Goal: Information Seeking & Learning: Learn about a topic

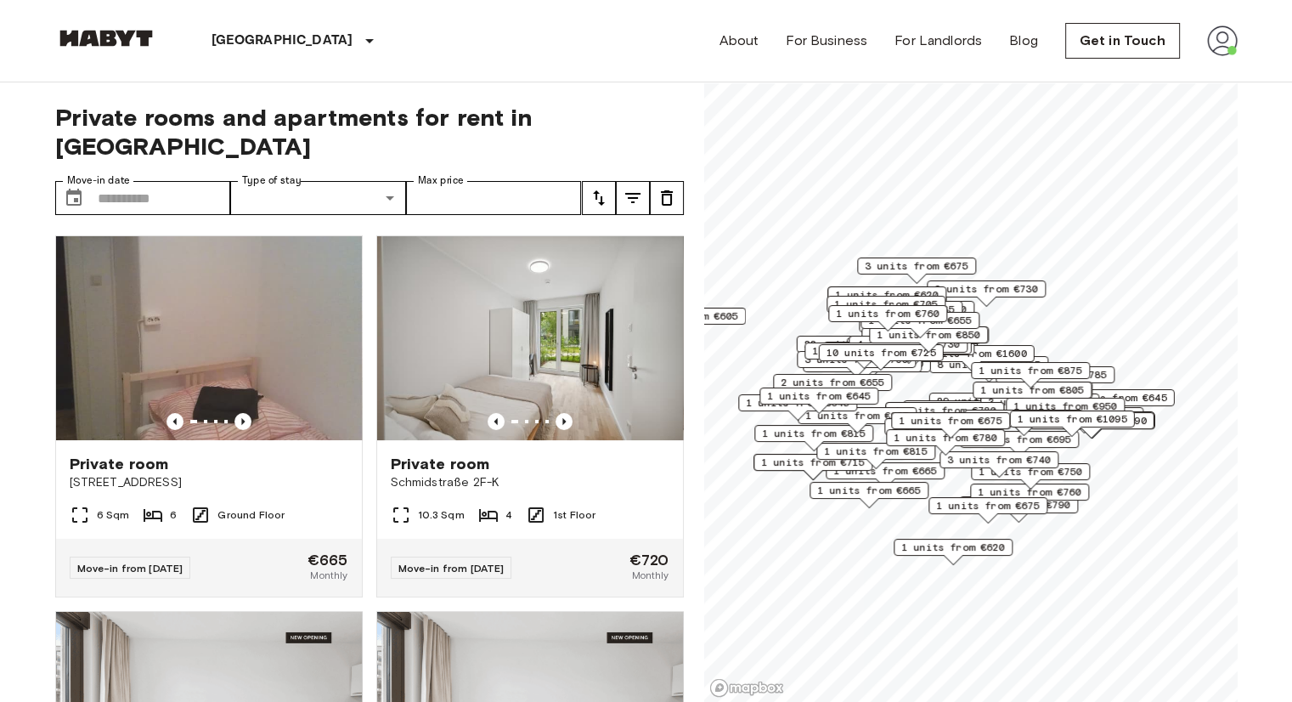
click at [1219, 53] on img at bounding box center [1222, 40] width 31 height 31
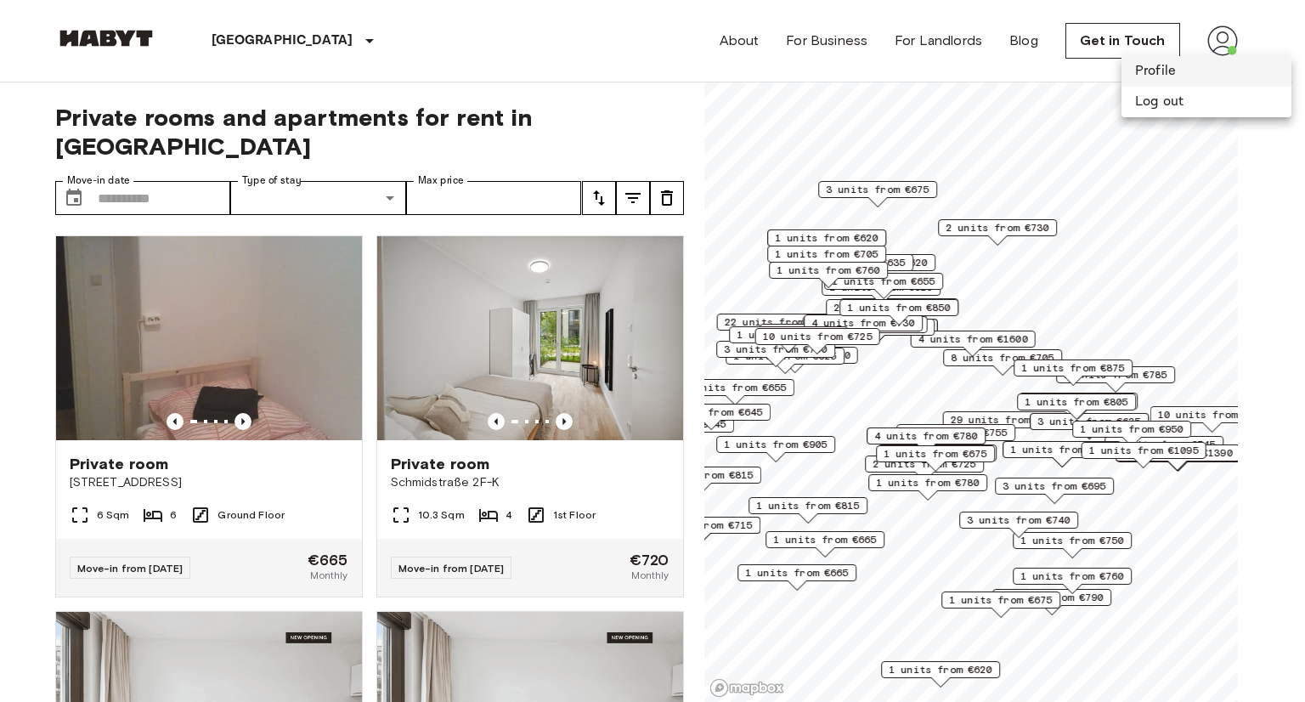
click at [1199, 74] on li "Profile" at bounding box center [1206, 71] width 170 height 31
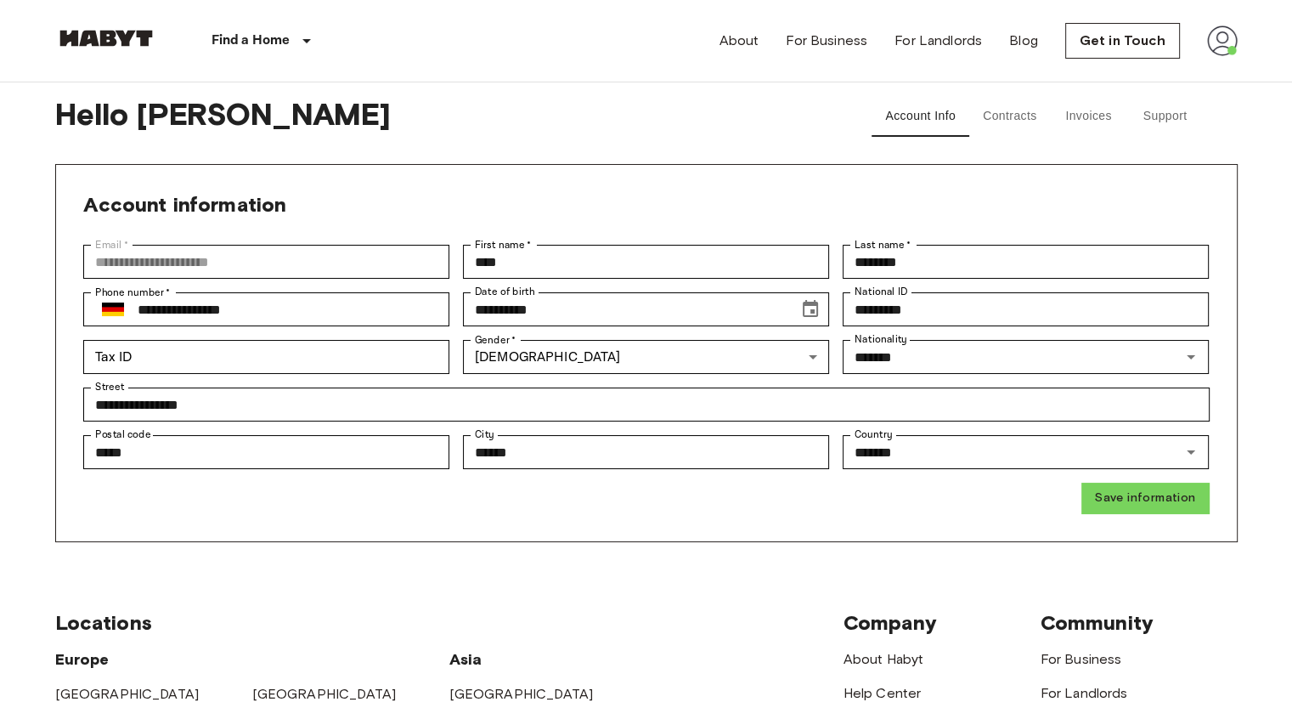
click at [1003, 118] on button "Contracts" at bounding box center [1010, 116] width 82 height 41
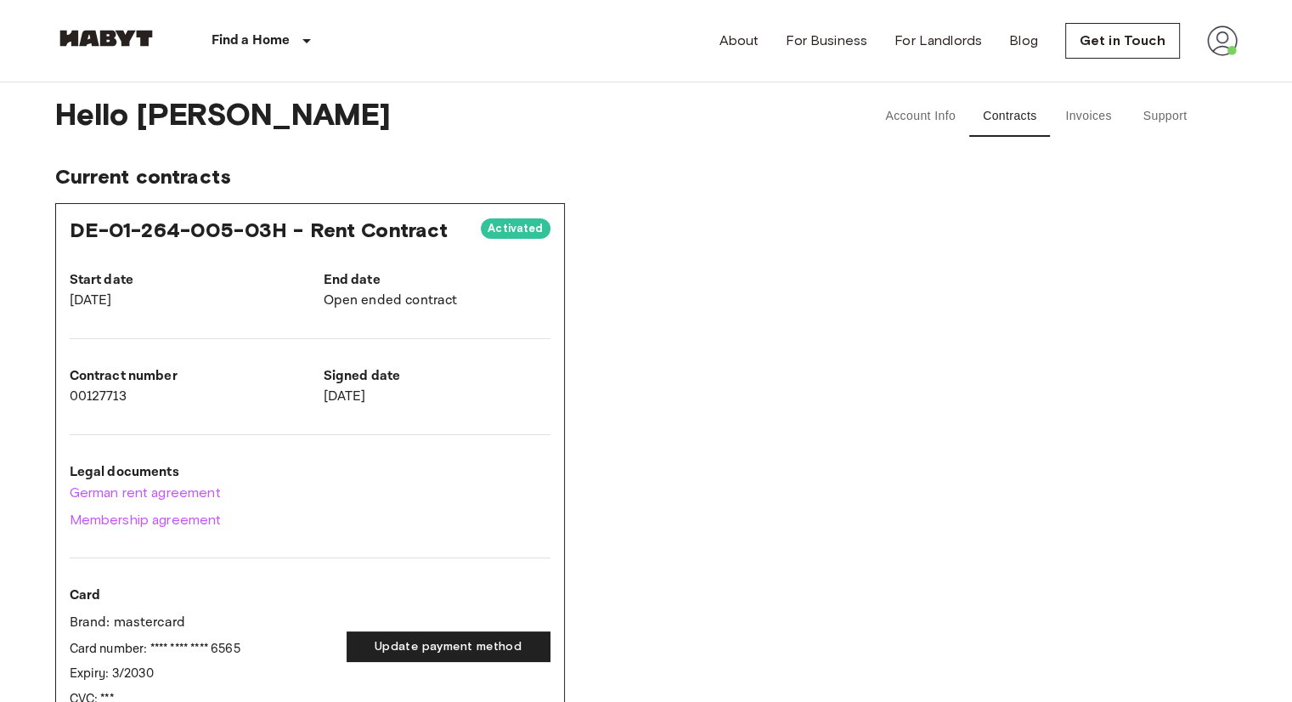
click at [1091, 113] on button "Invoices" at bounding box center [1089, 116] width 76 height 41
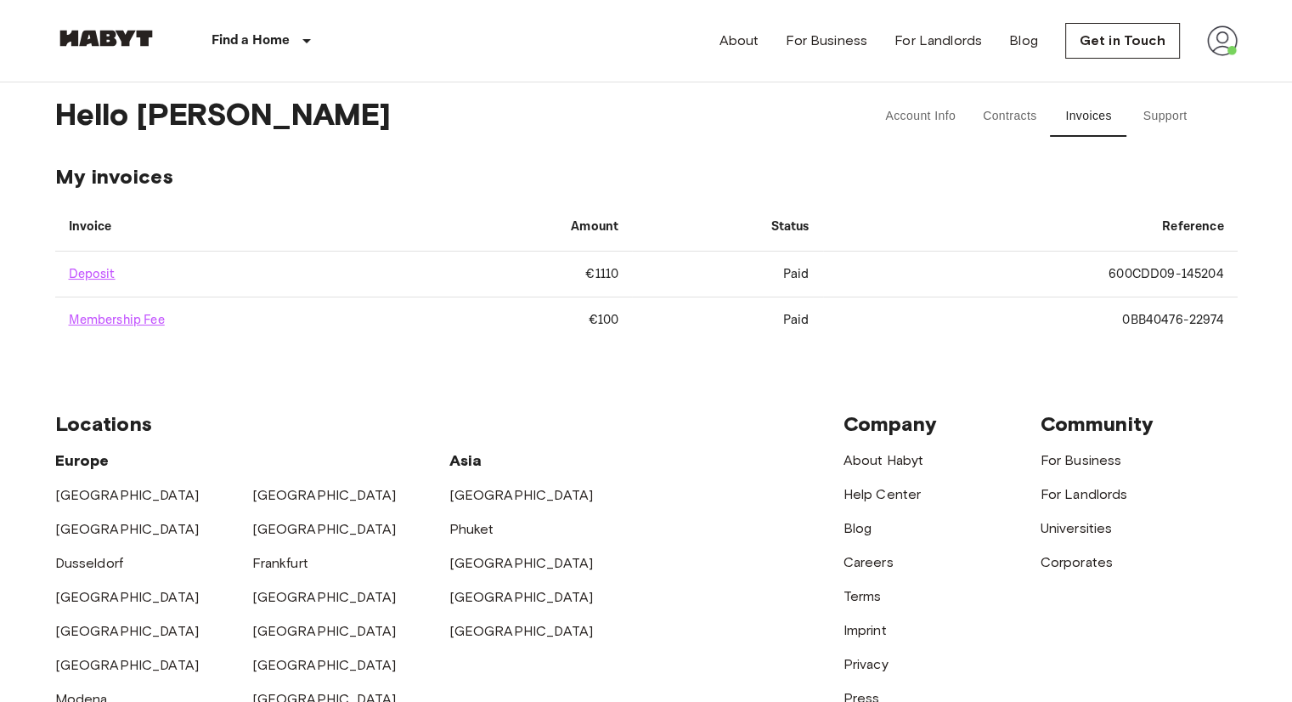
click at [1127, 118] on button "Support" at bounding box center [1165, 116] width 76 height 41
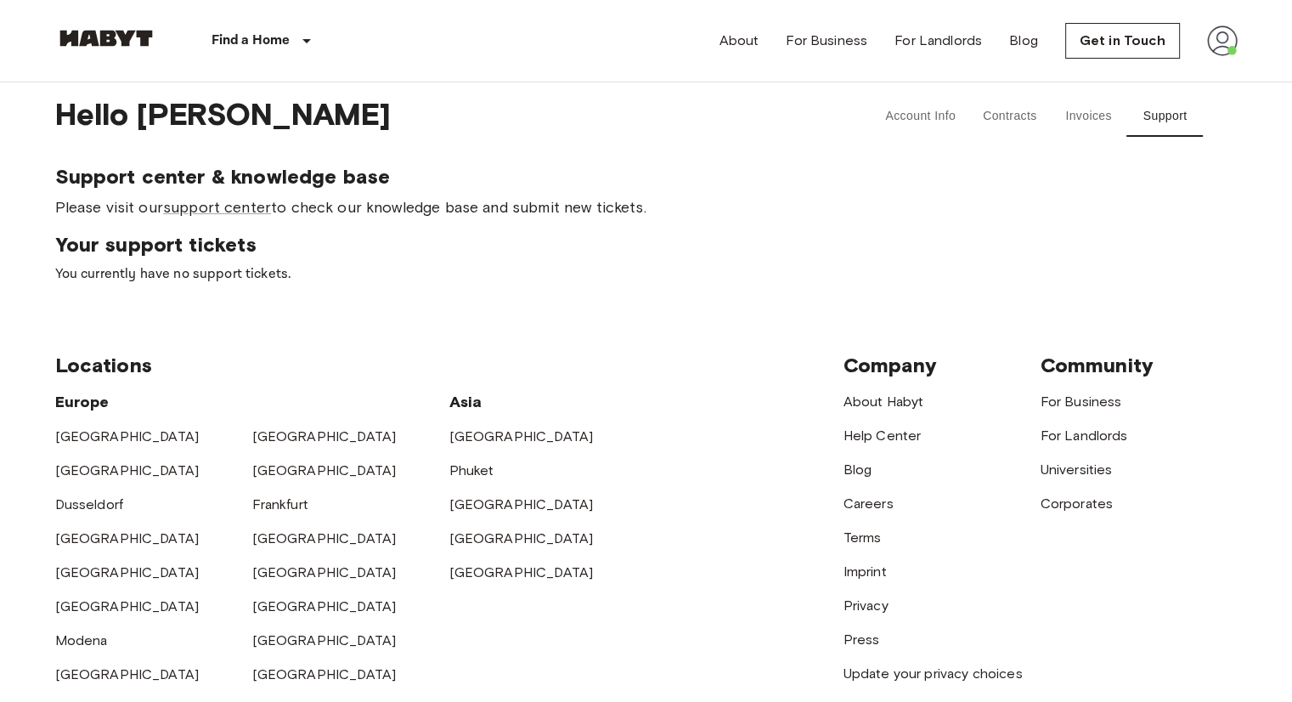
click at [1075, 117] on button "Invoices" at bounding box center [1089, 116] width 76 height 41
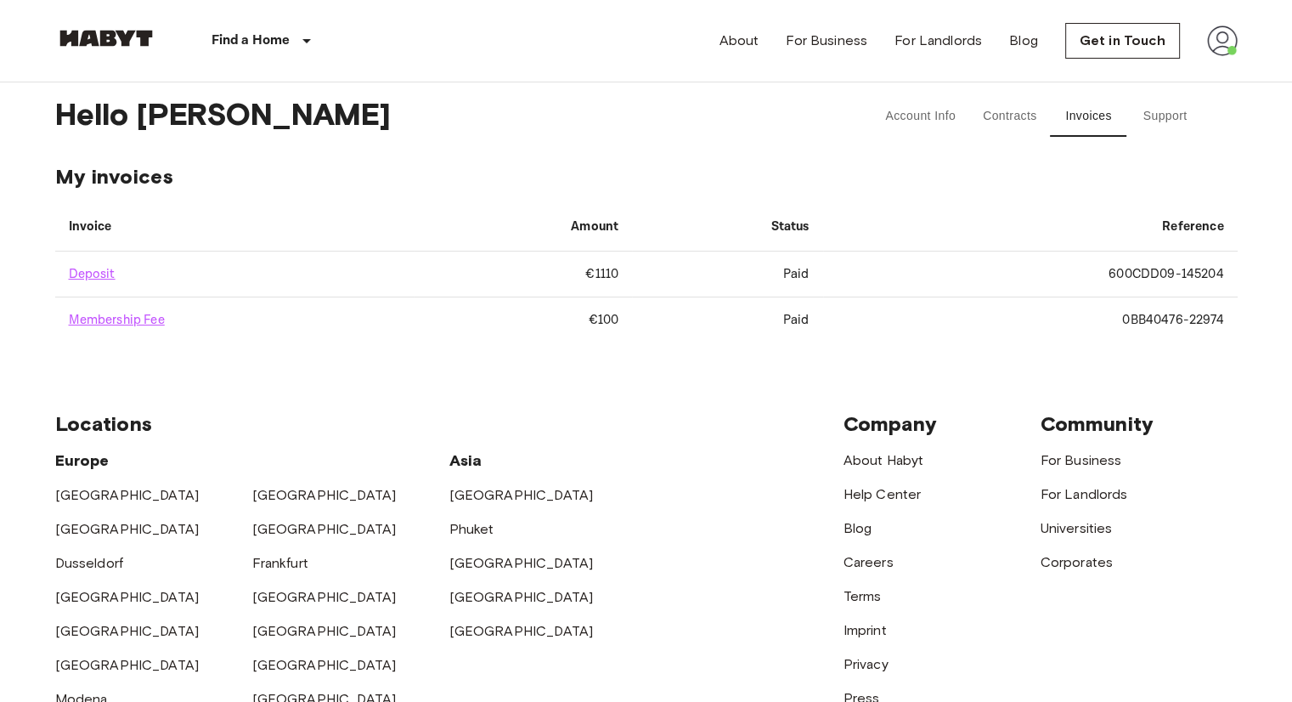
click at [1030, 123] on button "Contracts" at bounding box center [1010, 116] width 82 height 41
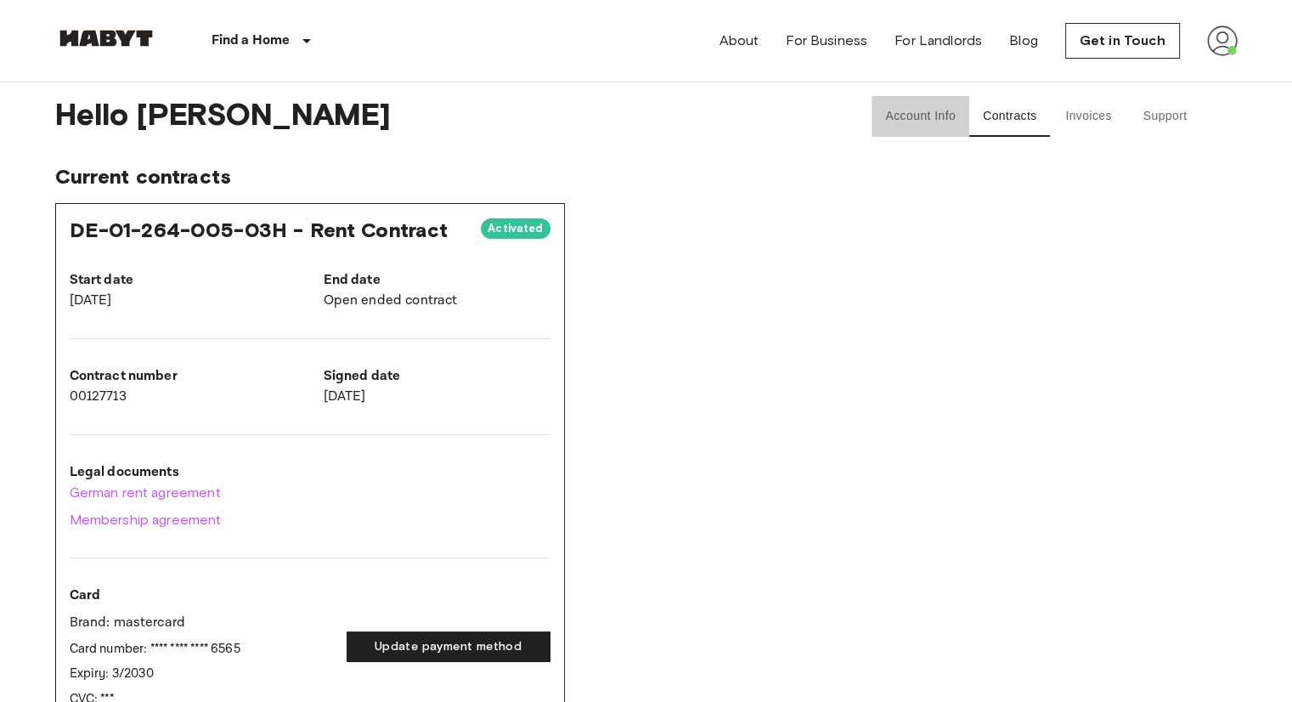
click at [930, 123] on button "Account Info" at bounding box center [921, 116] width 98 height 41
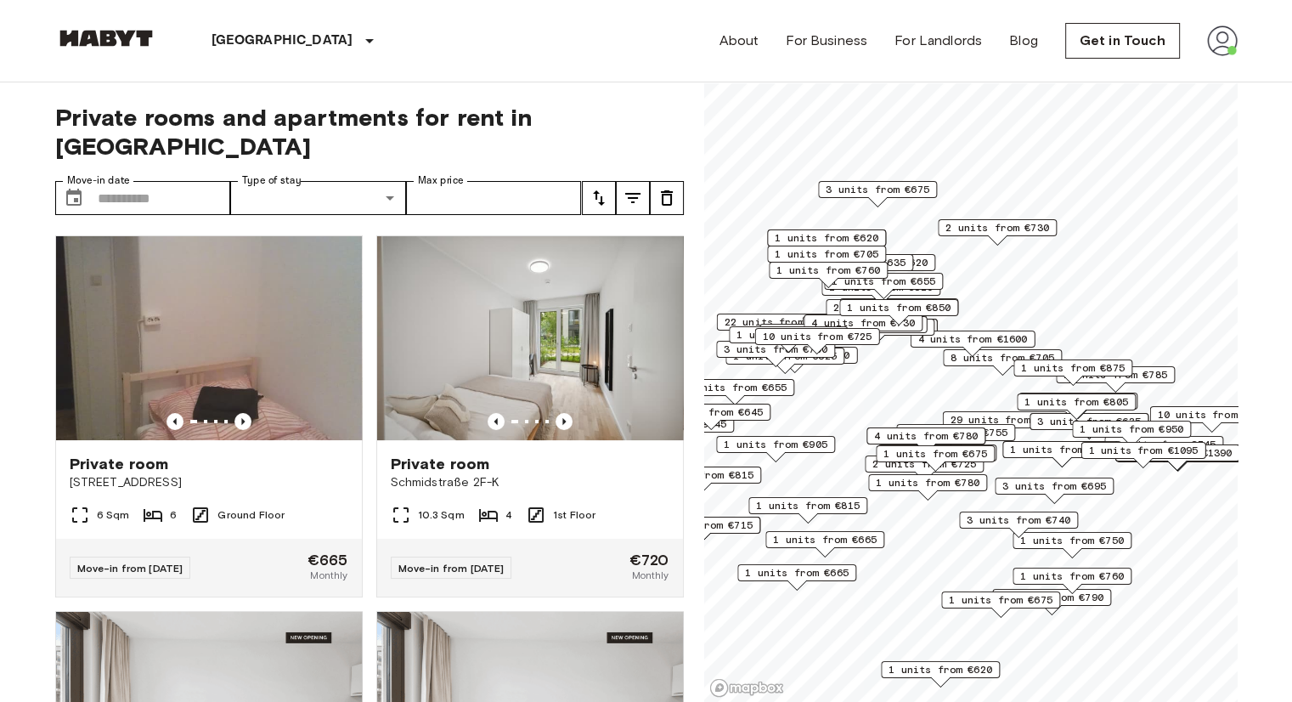
click at [959, 524] on div "3 units from €740" at bounding box center [1018, 519] width 119 height 17
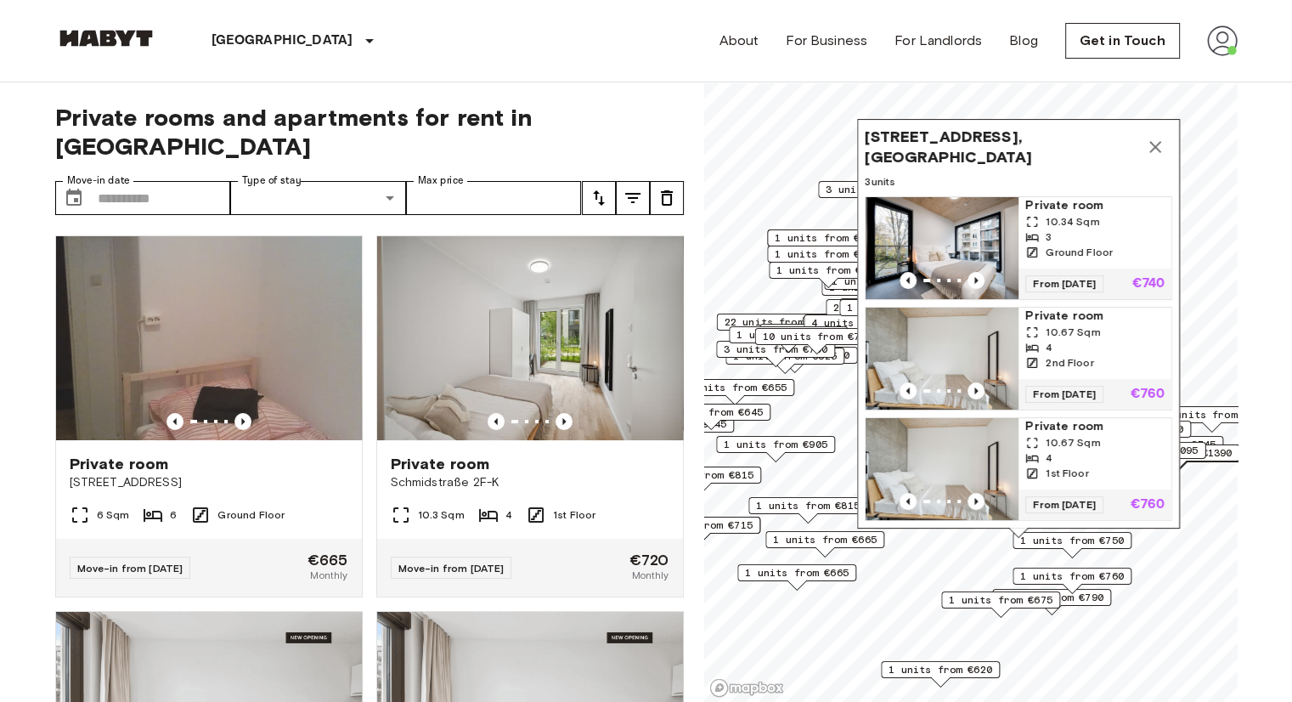
click at [958, 524] on div "Hermannstraße 14, 12049 Berlin, GER 3 units Private room 10.34 Sqm 3 Ground Flo…" at bounding box center [1018, 323] width 323 height 409
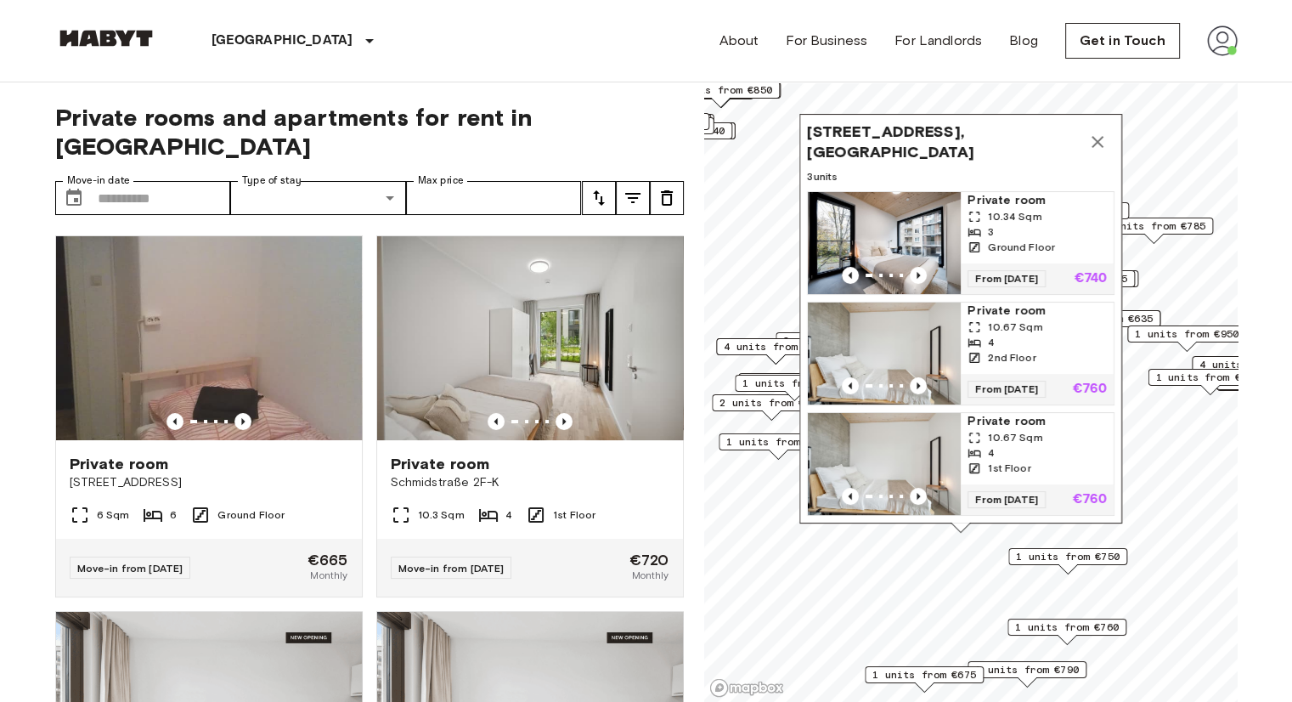
click at [1091, 132] on icon "Map marker" at bounding box center [1097, 142] width 20 height 20
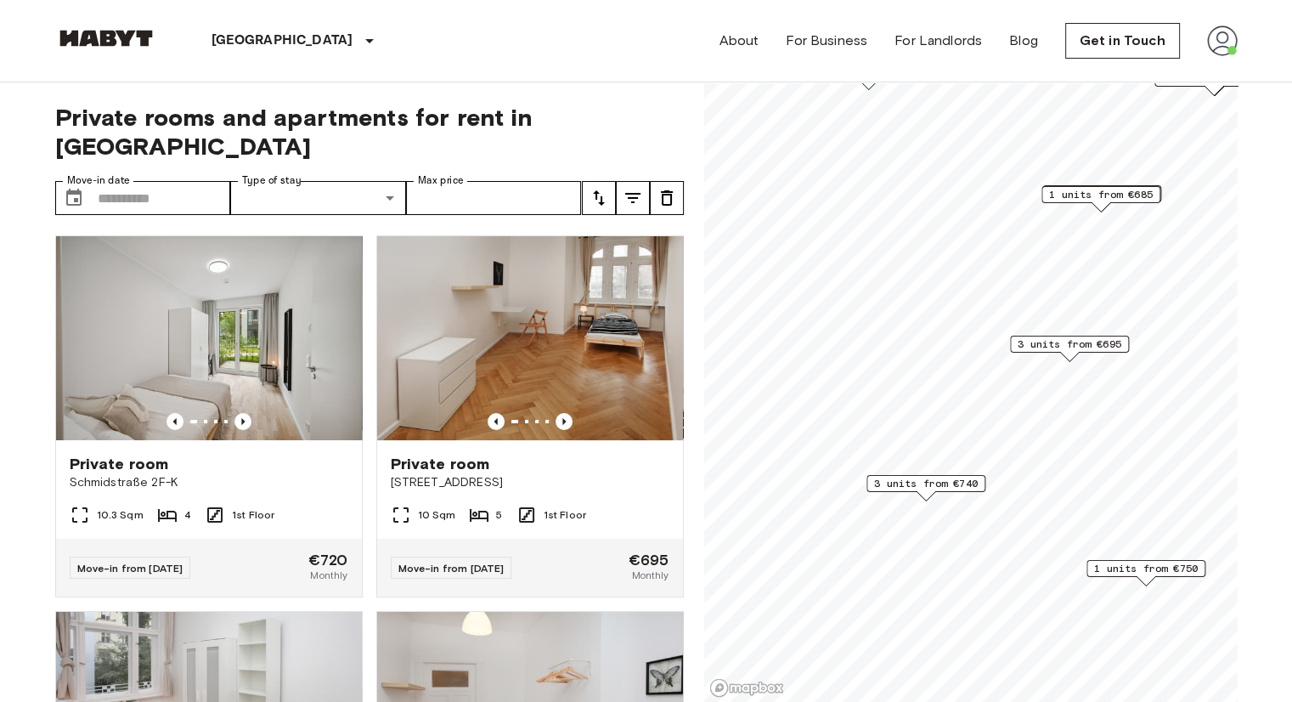
click at [1104, 568] on span "1 units from €750" at bounding box center [1146, 568] width 104 height 15
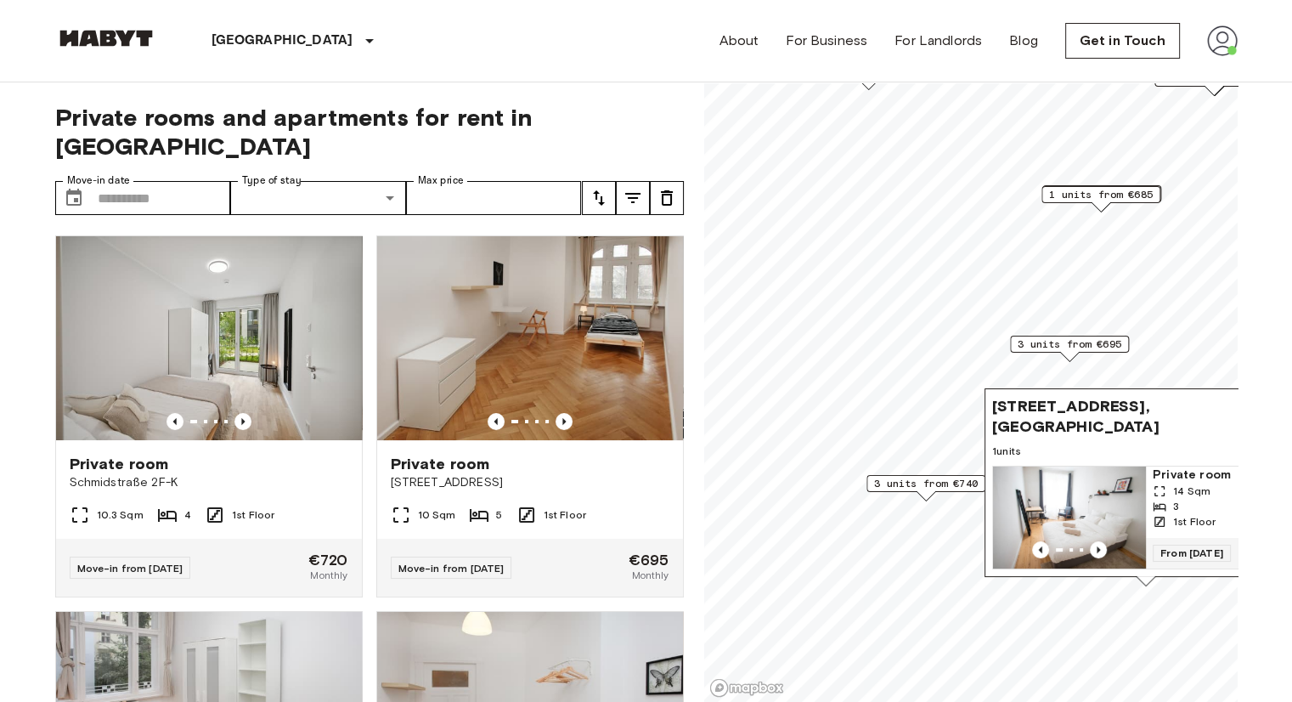
click at [1093, 198] on span "1 units from €685" at bounding box center [1101, 194] width 104 height 15
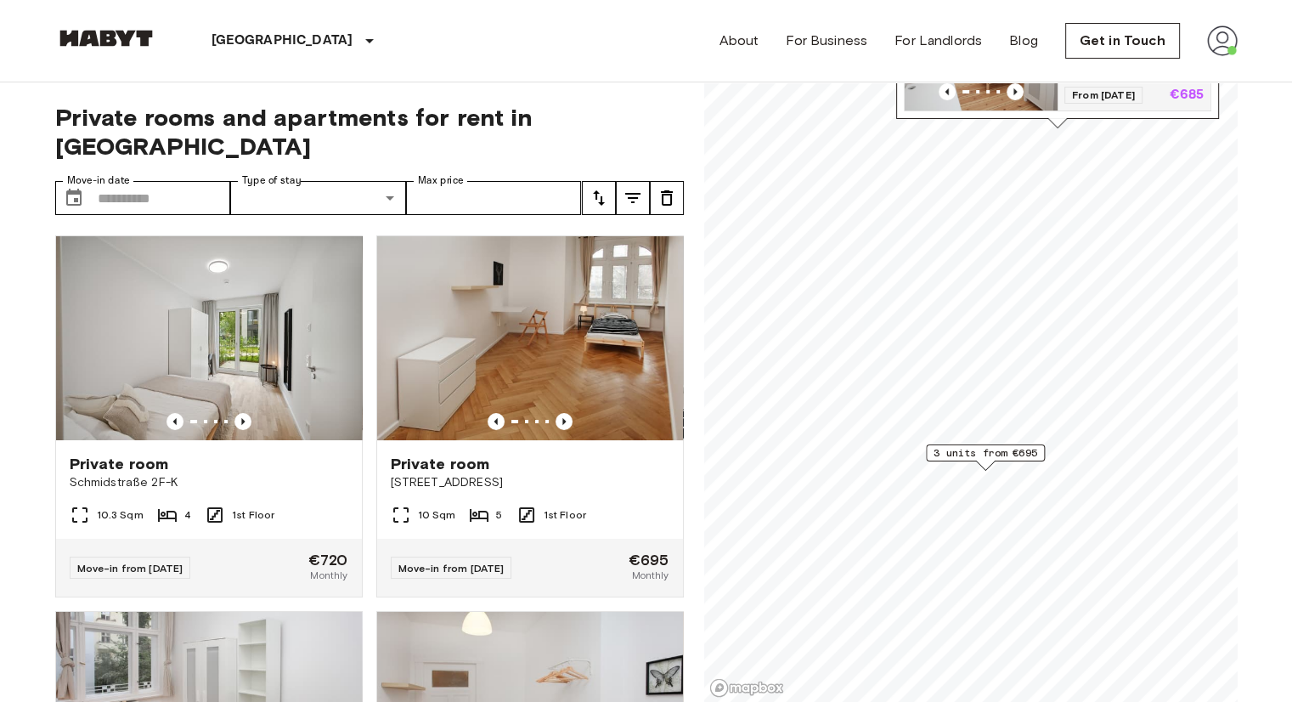
click at [990, 456] on span "3 units from €695" at bounding box center [986, 452] width 104 height 15
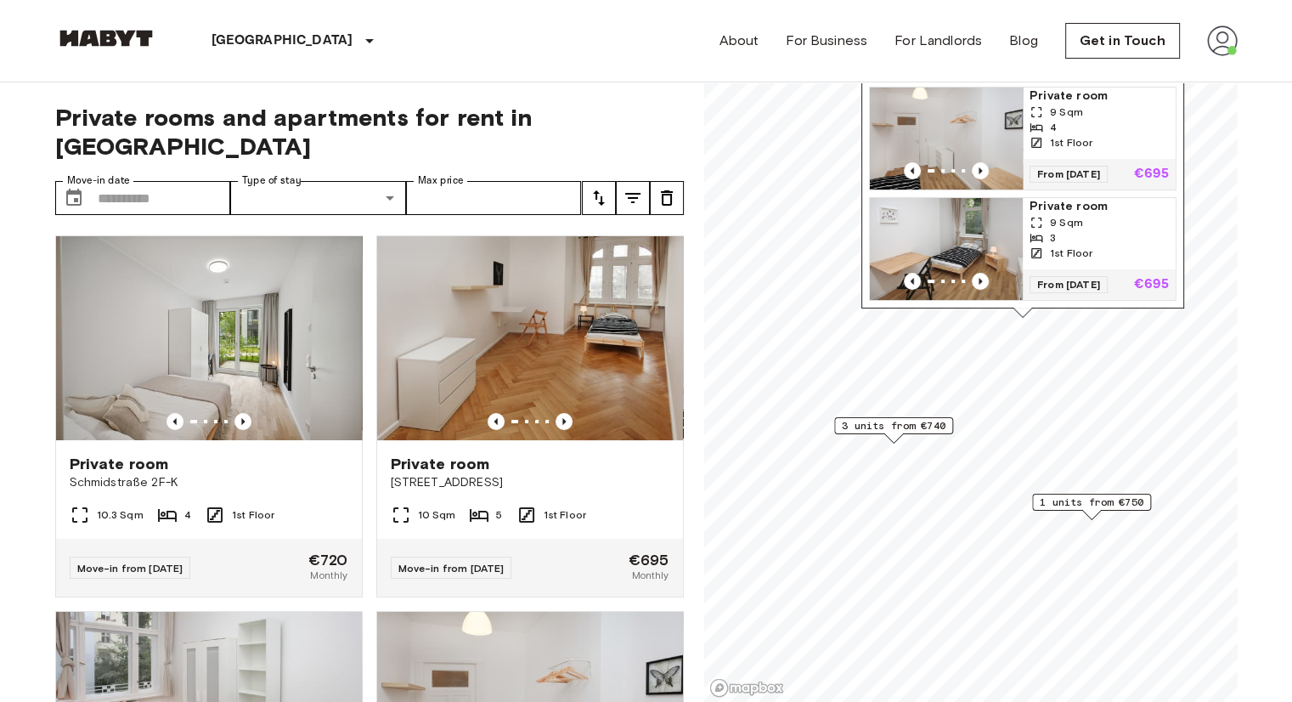
click at [590, 188] on icon "tune" at bounding box center [599, 198] width 20 height 20
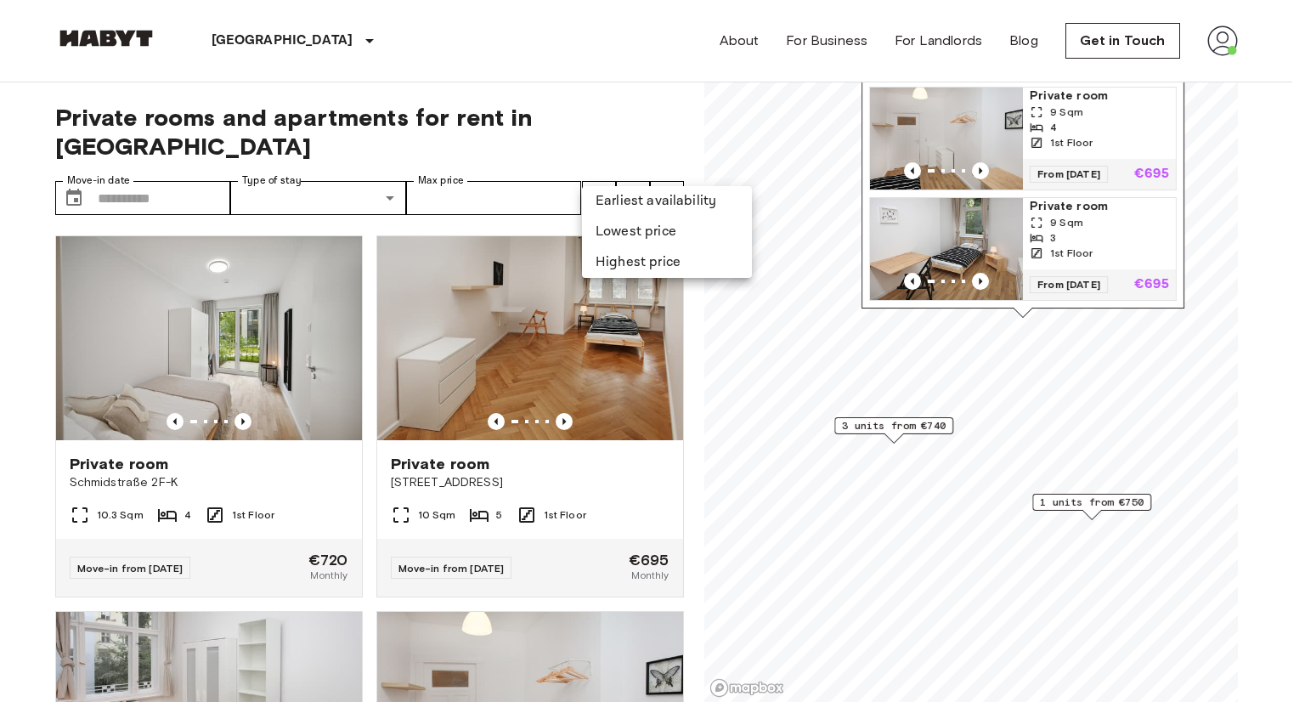
click at [607, 262] on li "Highest price" at bounding box center [667, 262] width 170 height 31
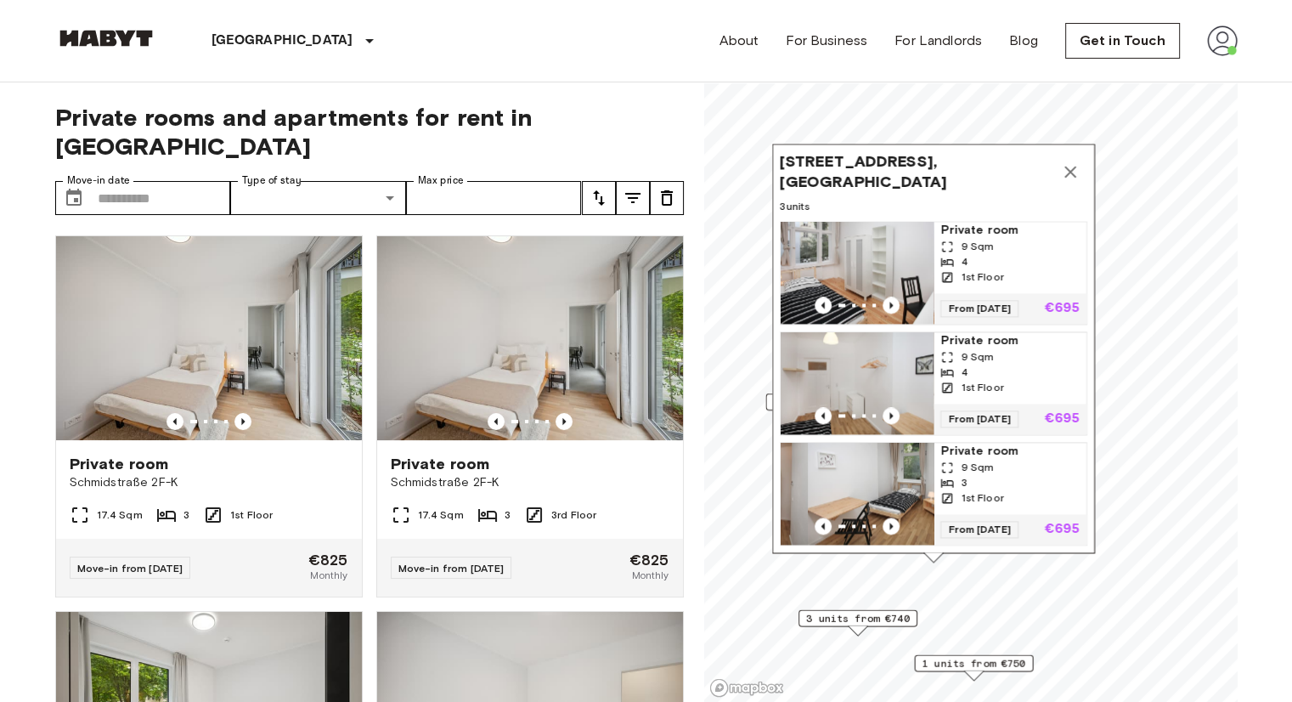
drag, startPoint x: 758, startPoint y: 262, endPoint x: 895, endPoint y: 375, distance: 178.1
click at [349, 528] on div "Map marker" at bounding box center [272, 494] width 153 height 102
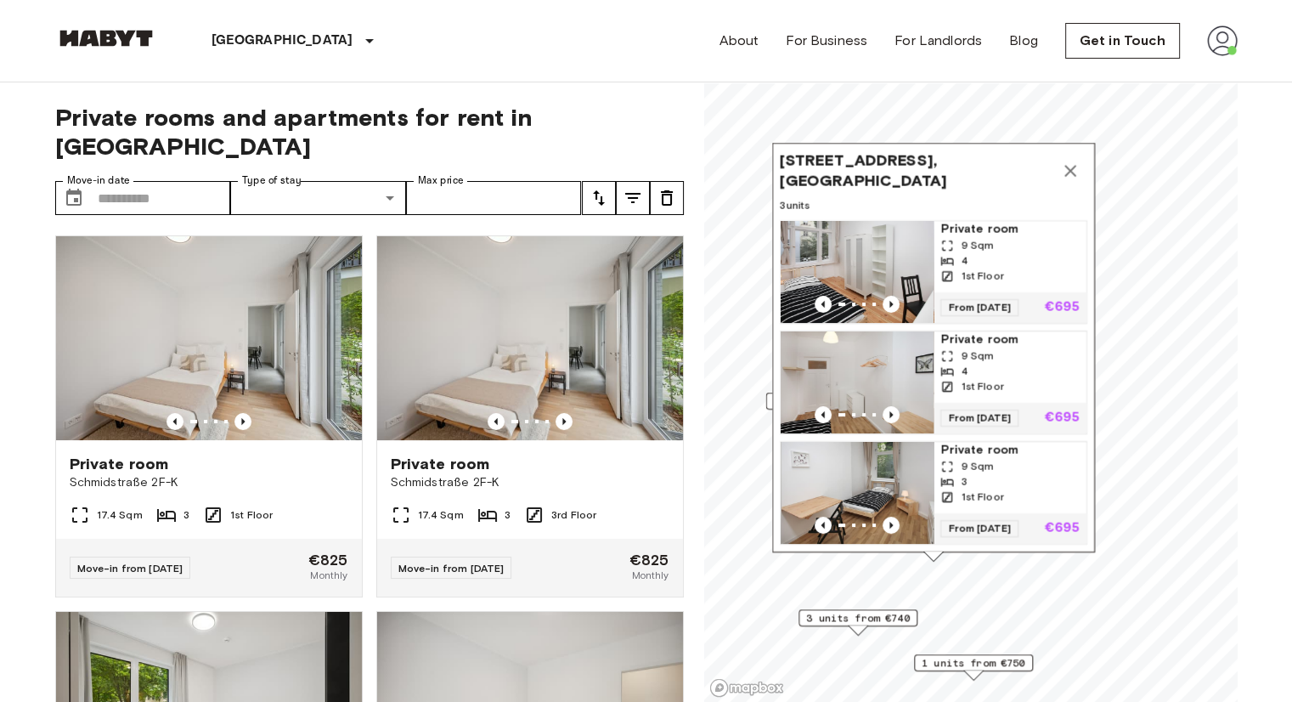
click at [1067, 168] on button "Map marker" at bounding box center [1070, 171] width 34 height 34
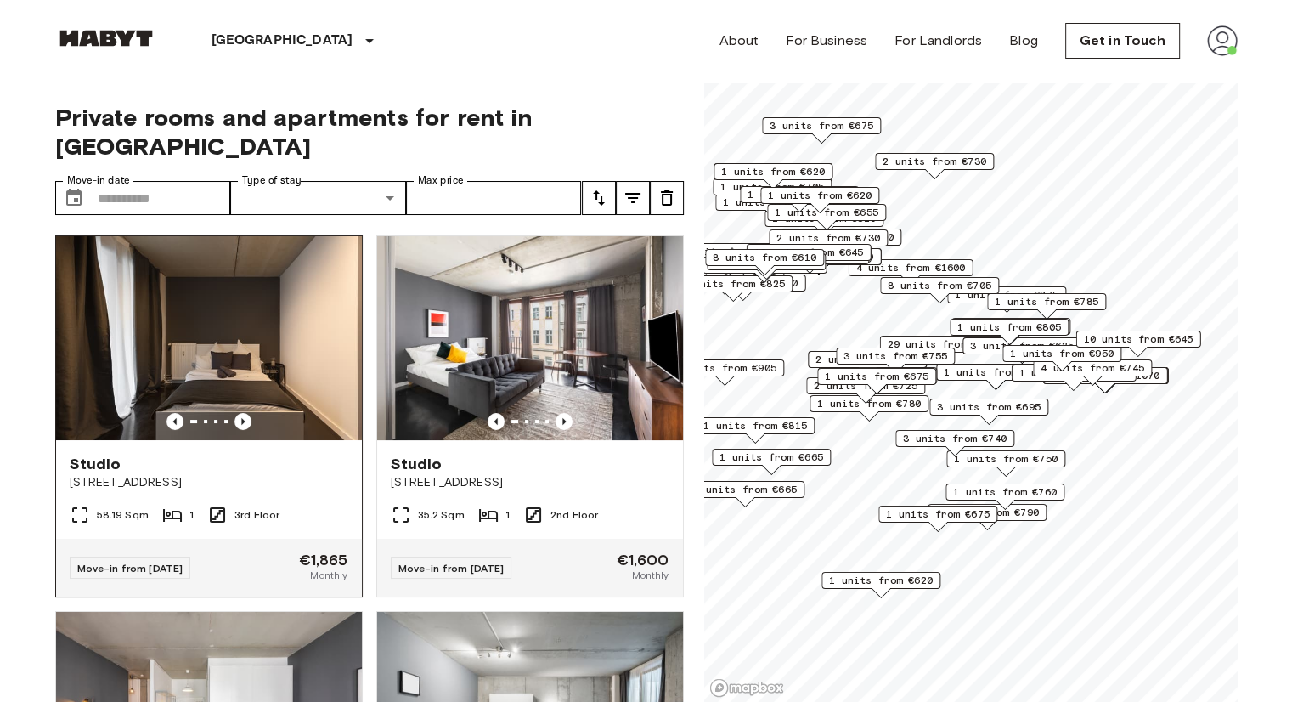
click at [325, 474] on span "Linienstrasse 214" at bounding box center [209, 482] width 279 height 17
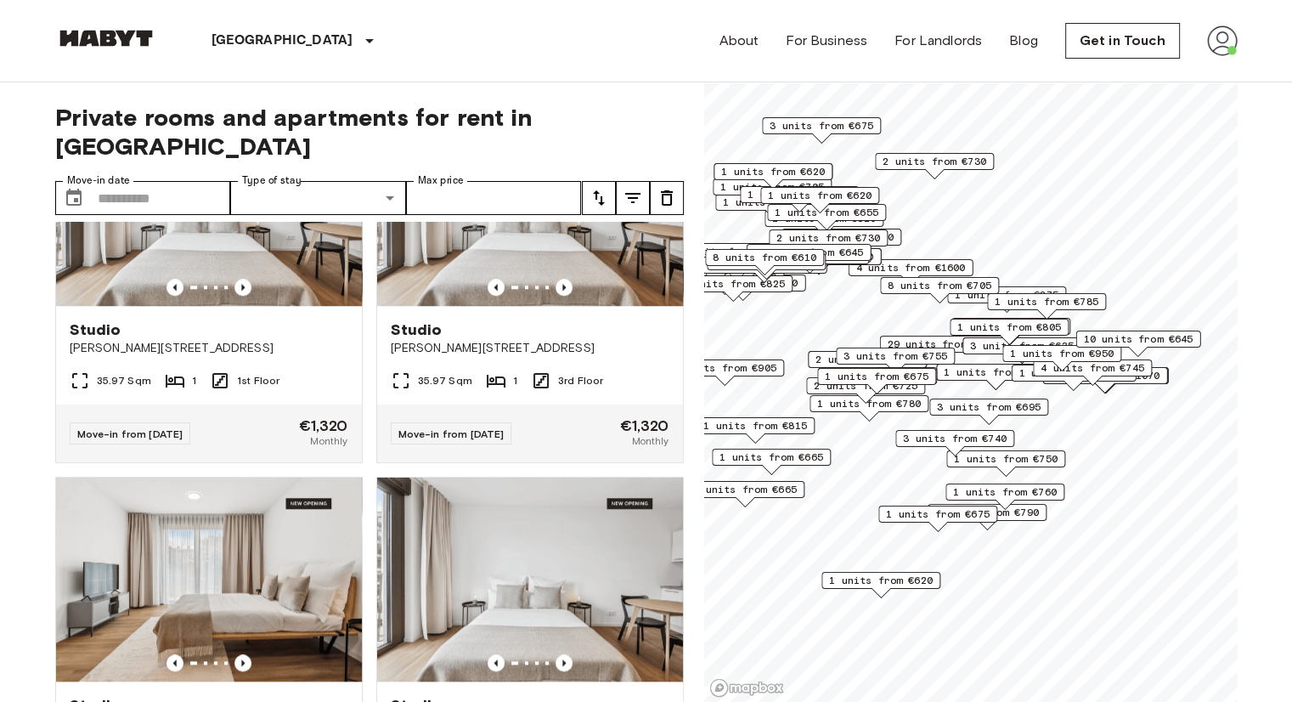
scroll to position [1699, 0]
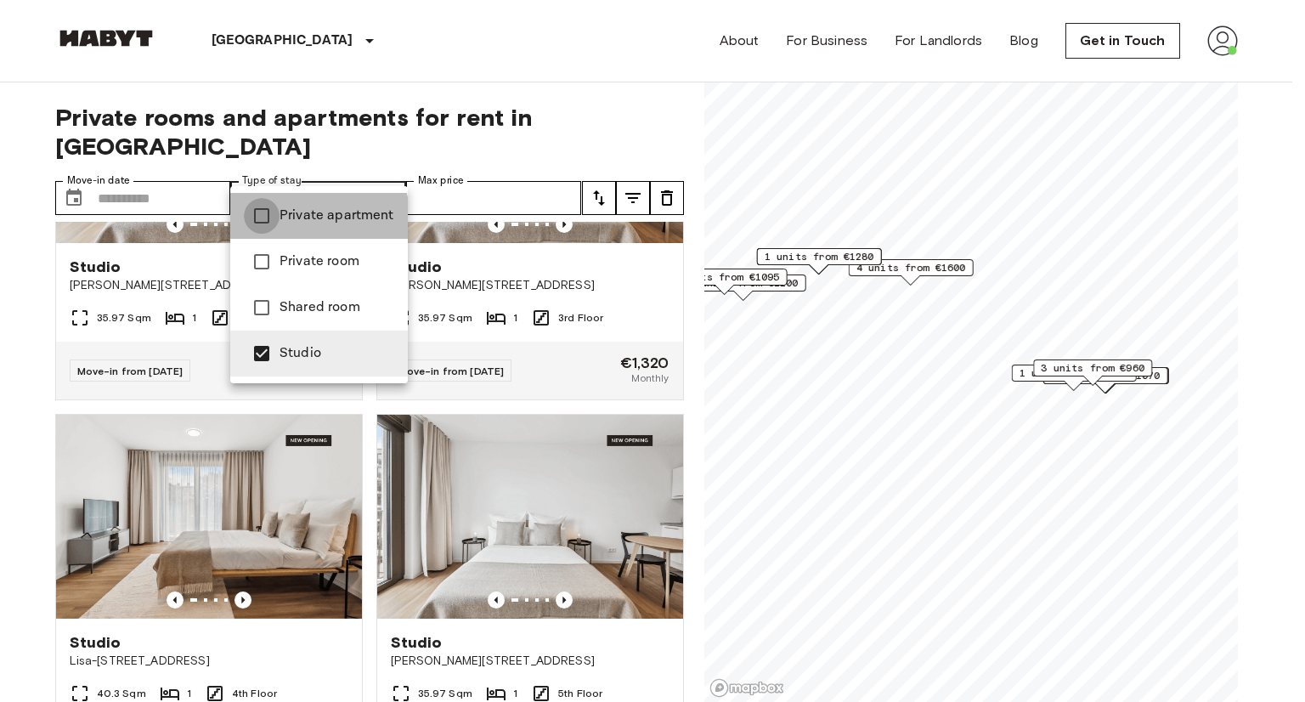
type input "**********"
click at [392, 158] on div at bounding box center [652, 351] width 1305 height 702
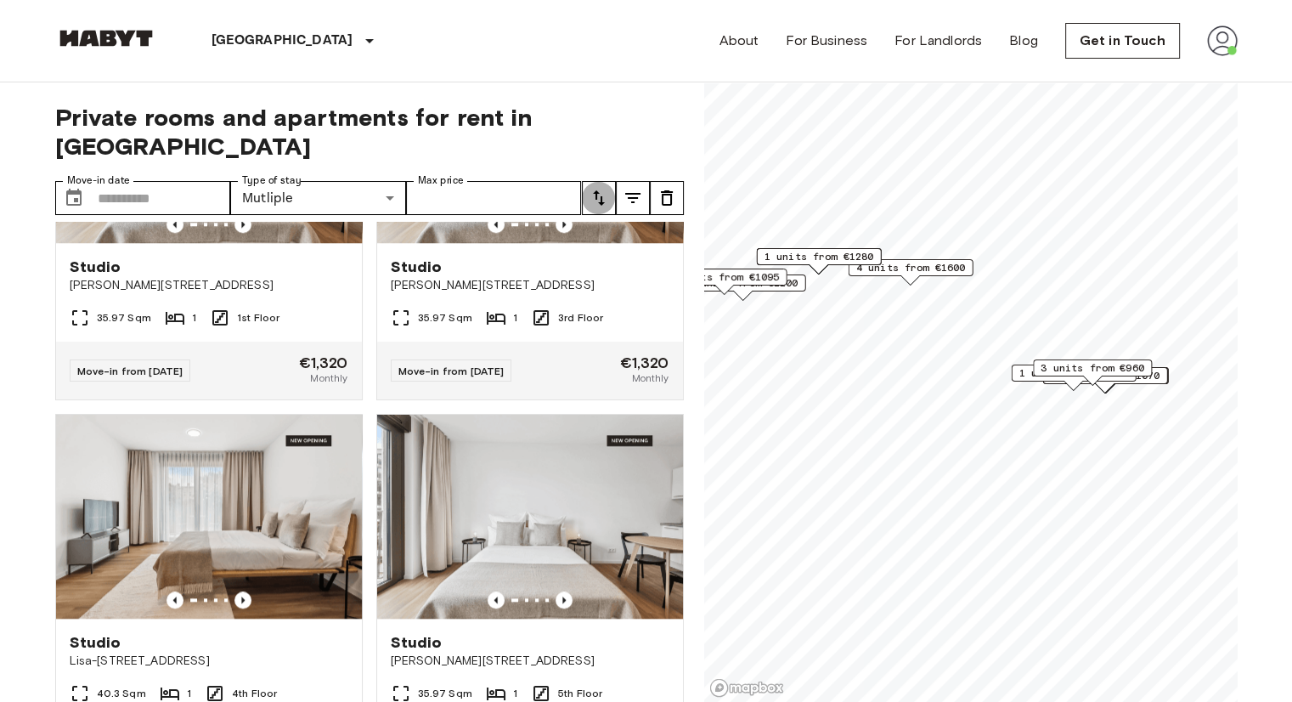
click at [587, 181] on button "tune" at bounding box center [599, 198] width 34 height 34
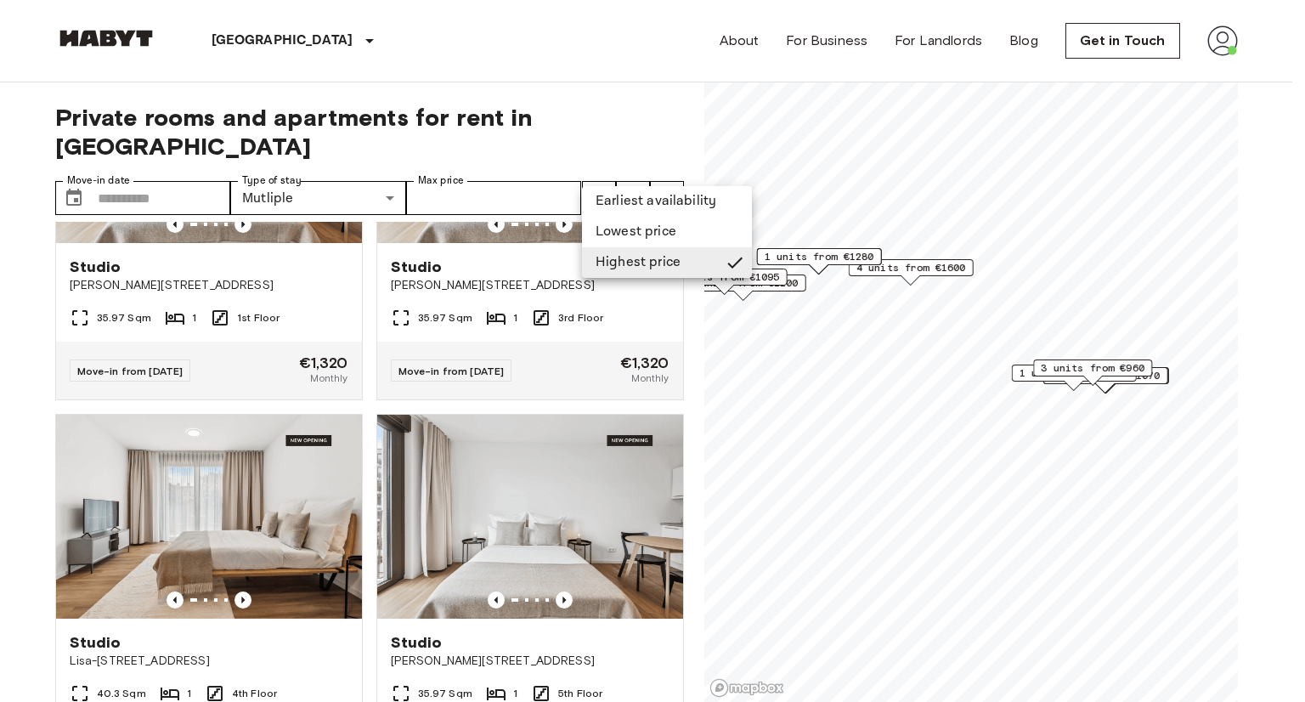
click at [588, 231] on li "Lowest price" at bounding box center [667, 232] width 170 height 31
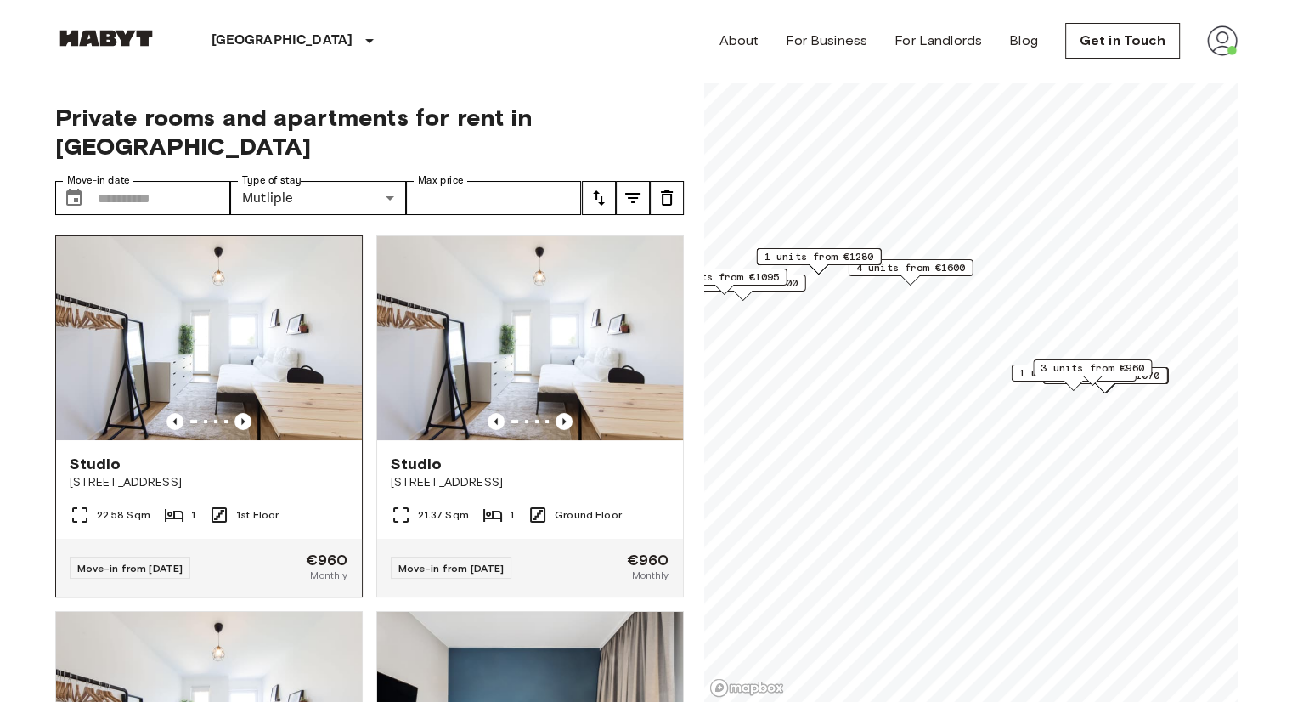
click at [185, 337] on img at bounding box center [209, 338] width 306 height 204
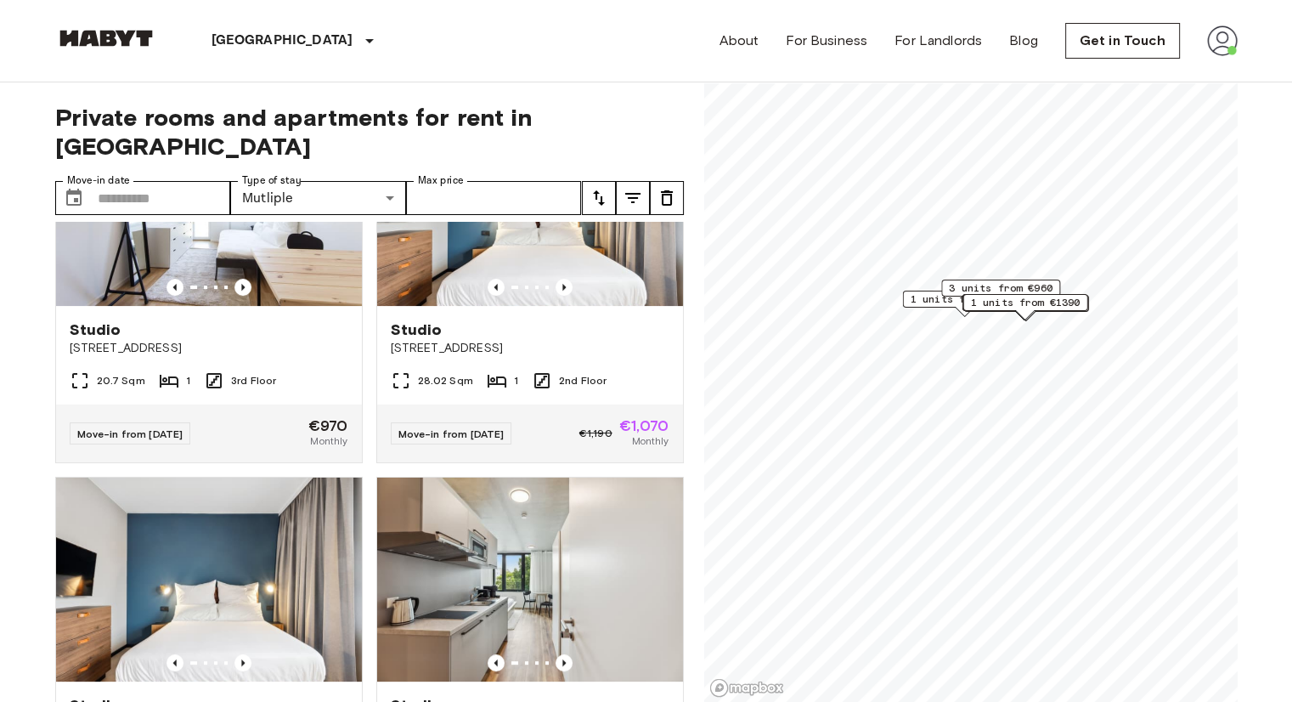
scroll to position [934, 0]
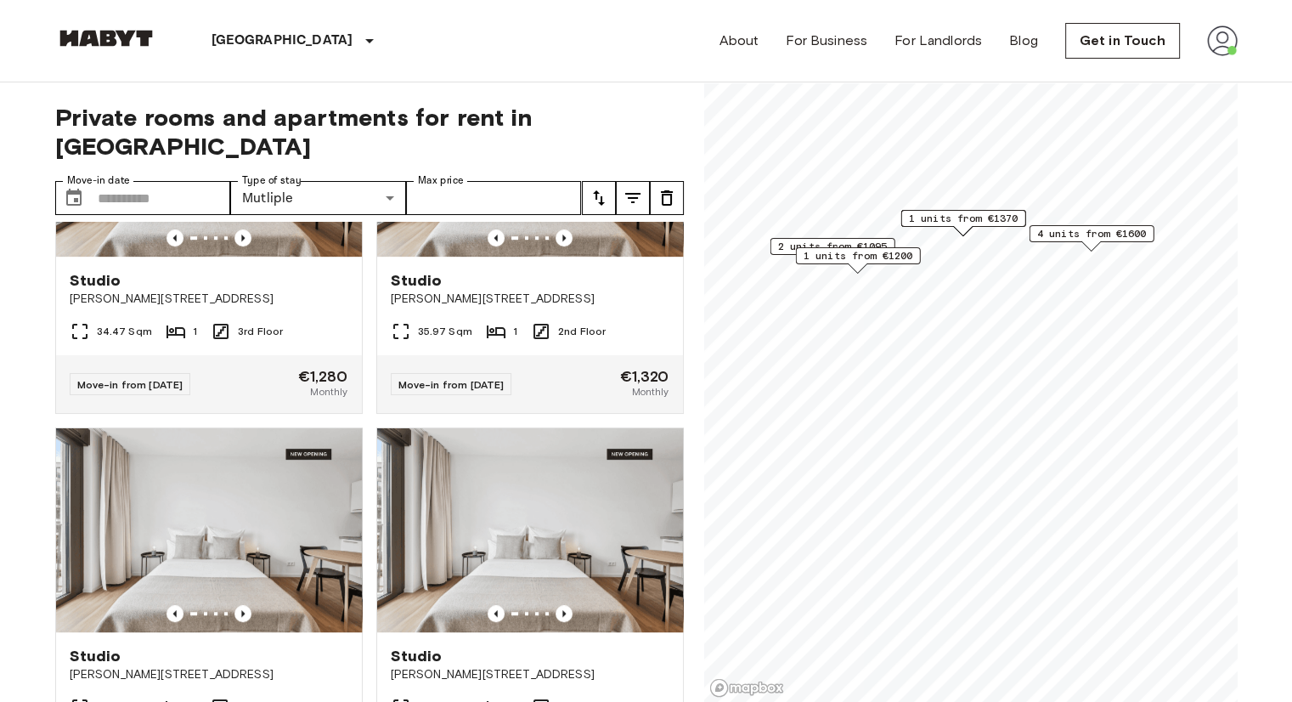
click at [94, 38] on img at bounding box center [106, 38] width 102 height 17
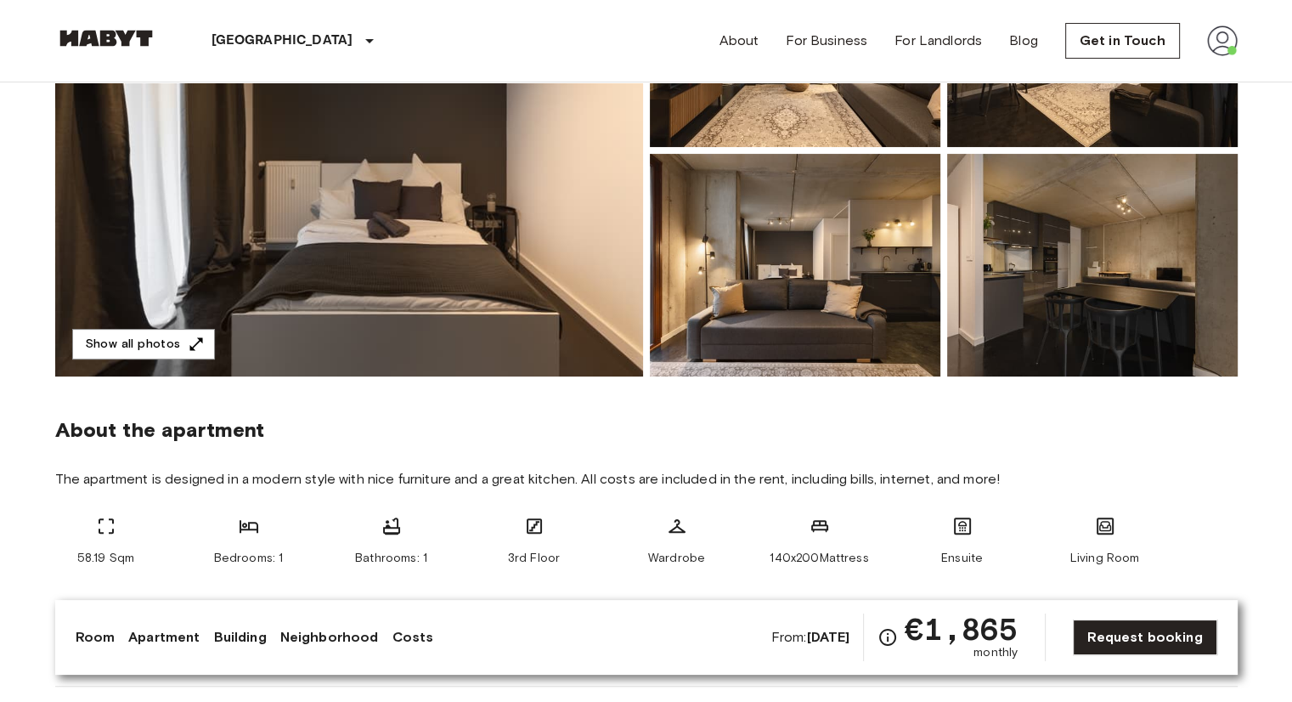
scroll to position [170, 0]
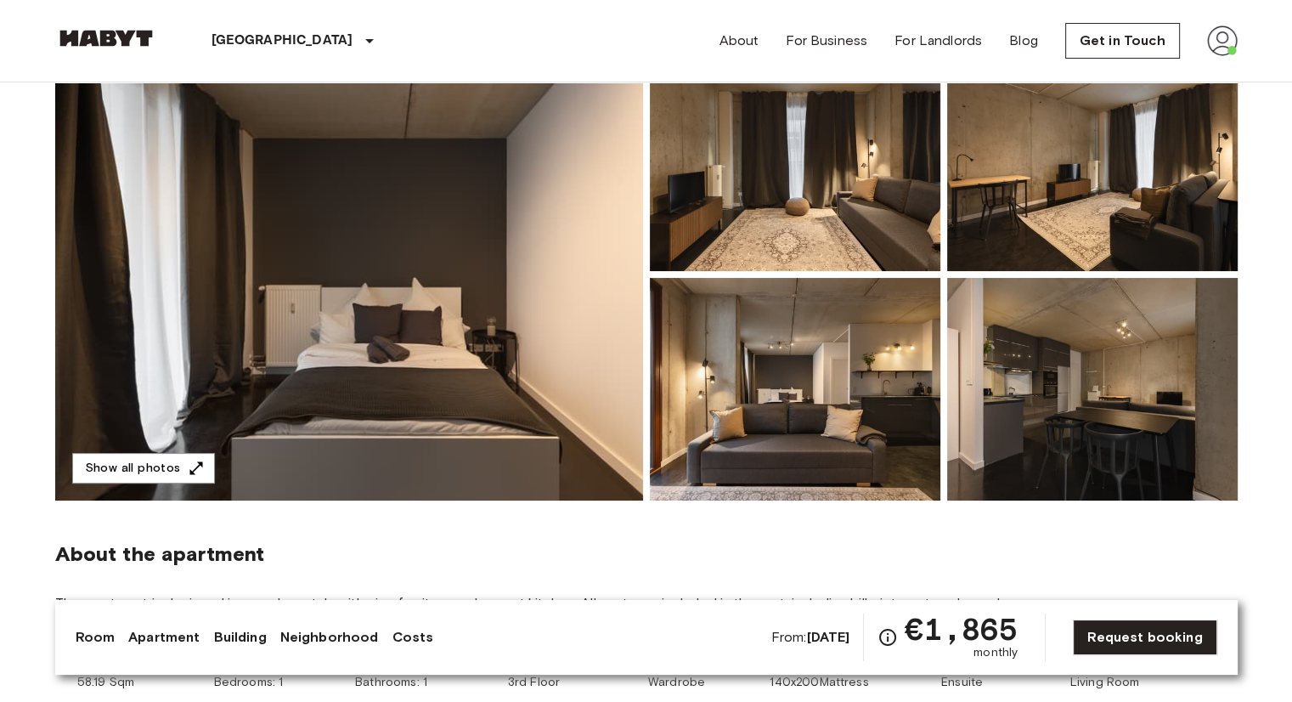
click at [446, 375] on img at bounding box center [349, 274] width 588 height 452
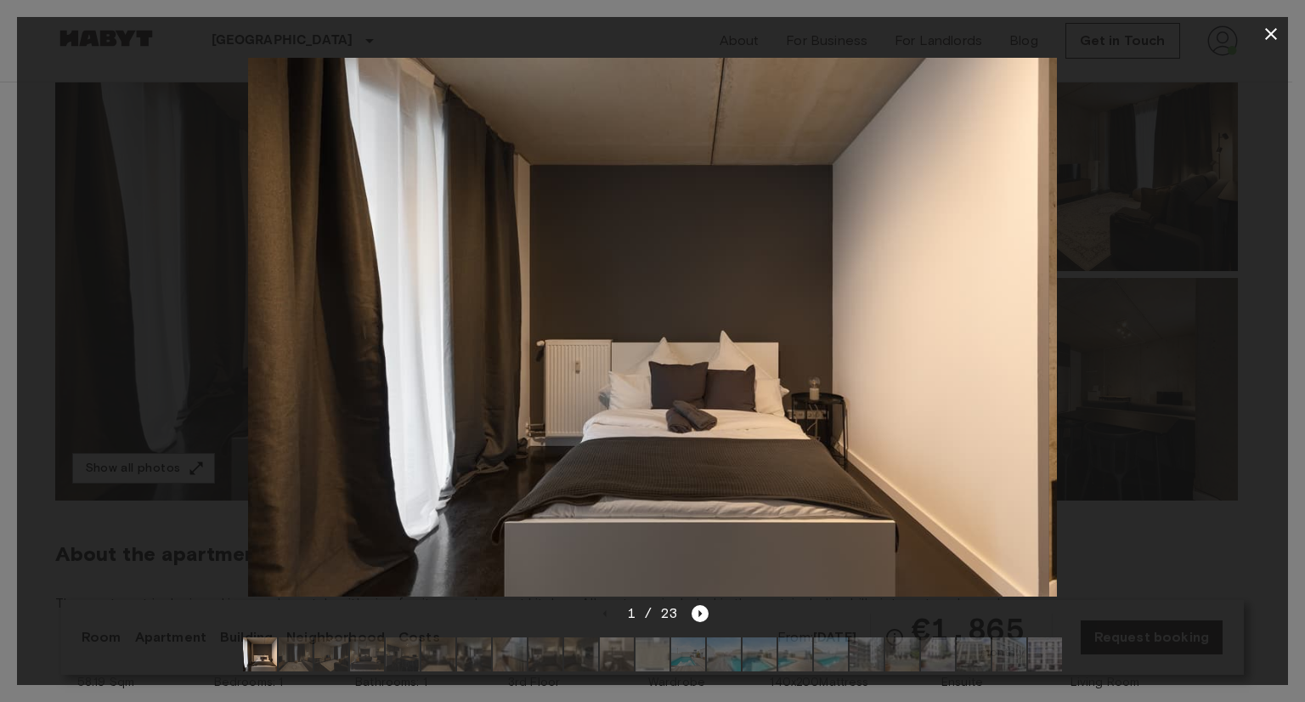
drag, startPoint x: 842, startPoint y: 480, endPoint x: 690, endPoint y: 601, distance: 194.6
click at [785, 528] on img at bounding box center [644, 327] width 809 height 539
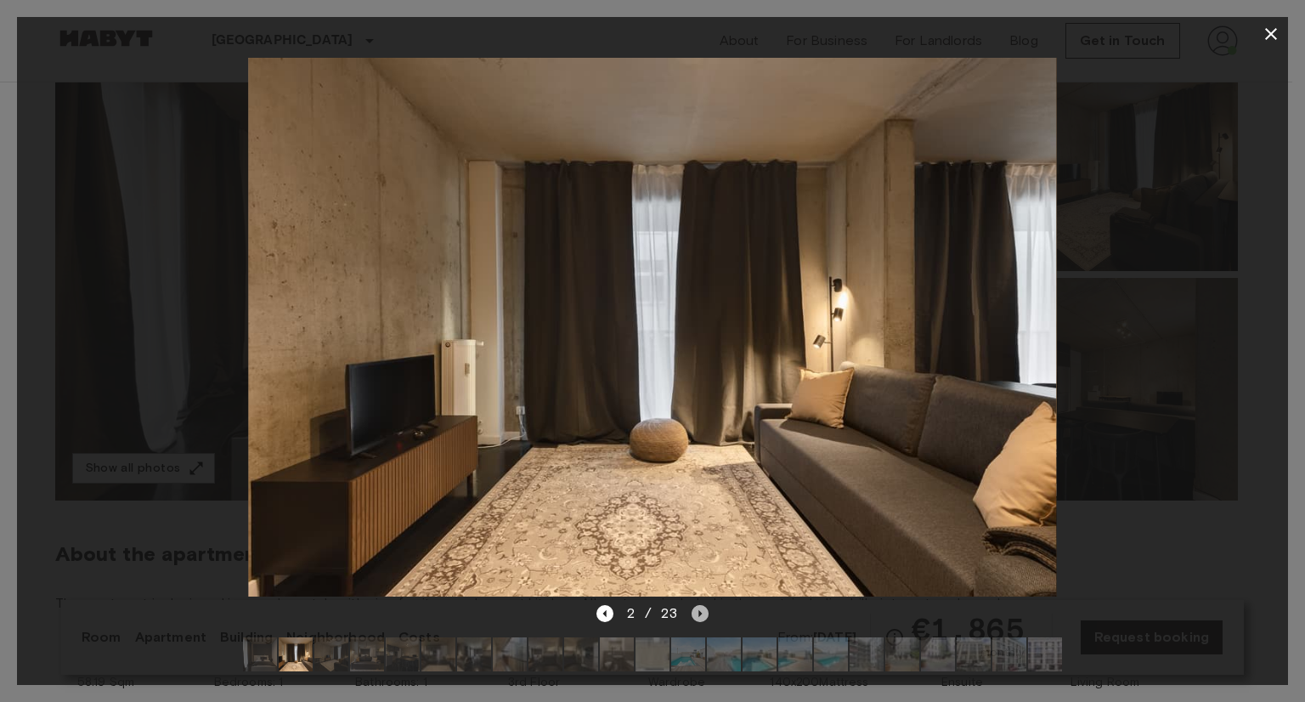
click at [693, 605] on icon "Next image" at bounding box center [699, 613] width 17 height 17
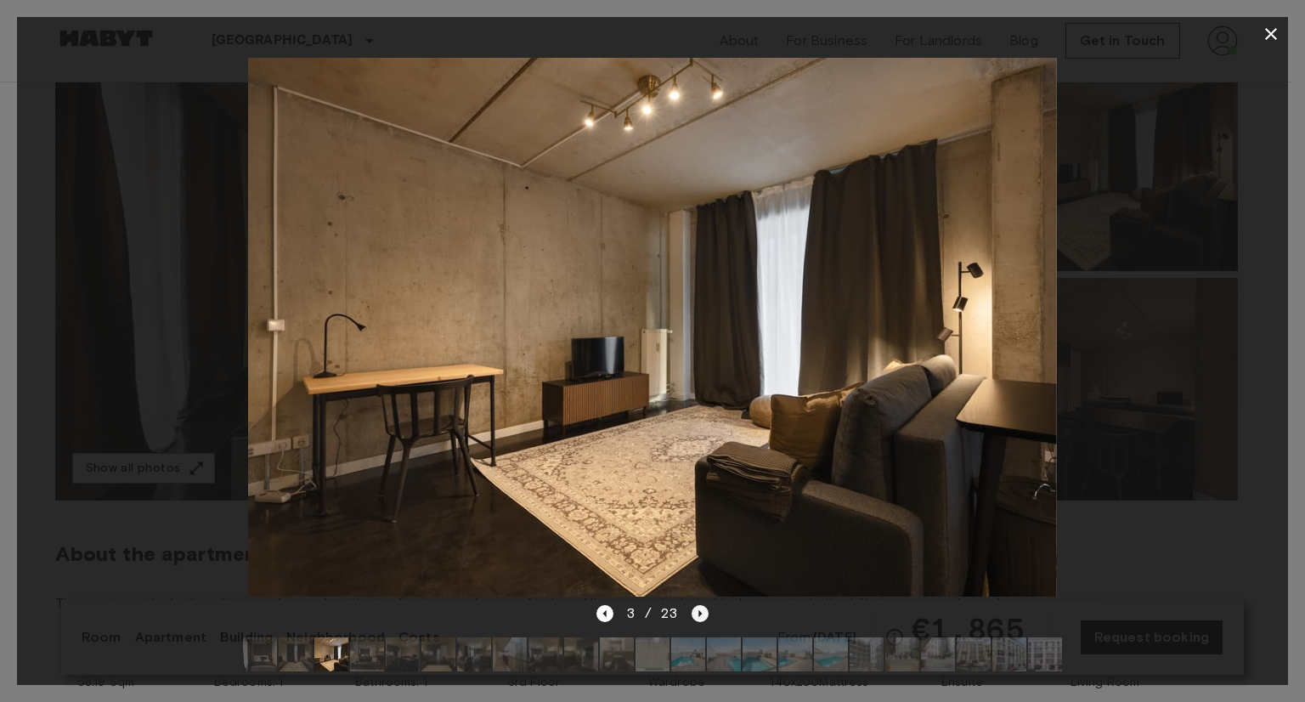
click at [693, 605] on icon "Next image" at bounding box center [699, 613] width 17 height 17
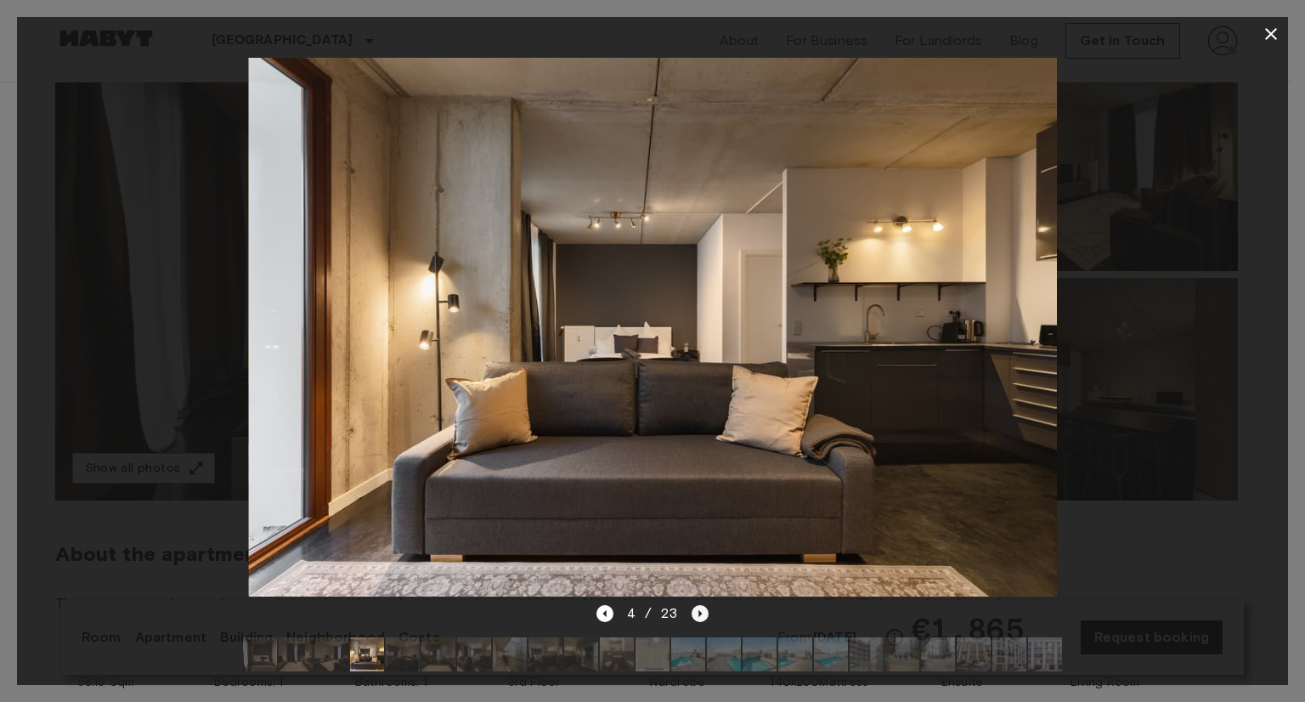
click at [693, 605] on icon "Next image" at bounding box center [699, 613] width 17 height 17
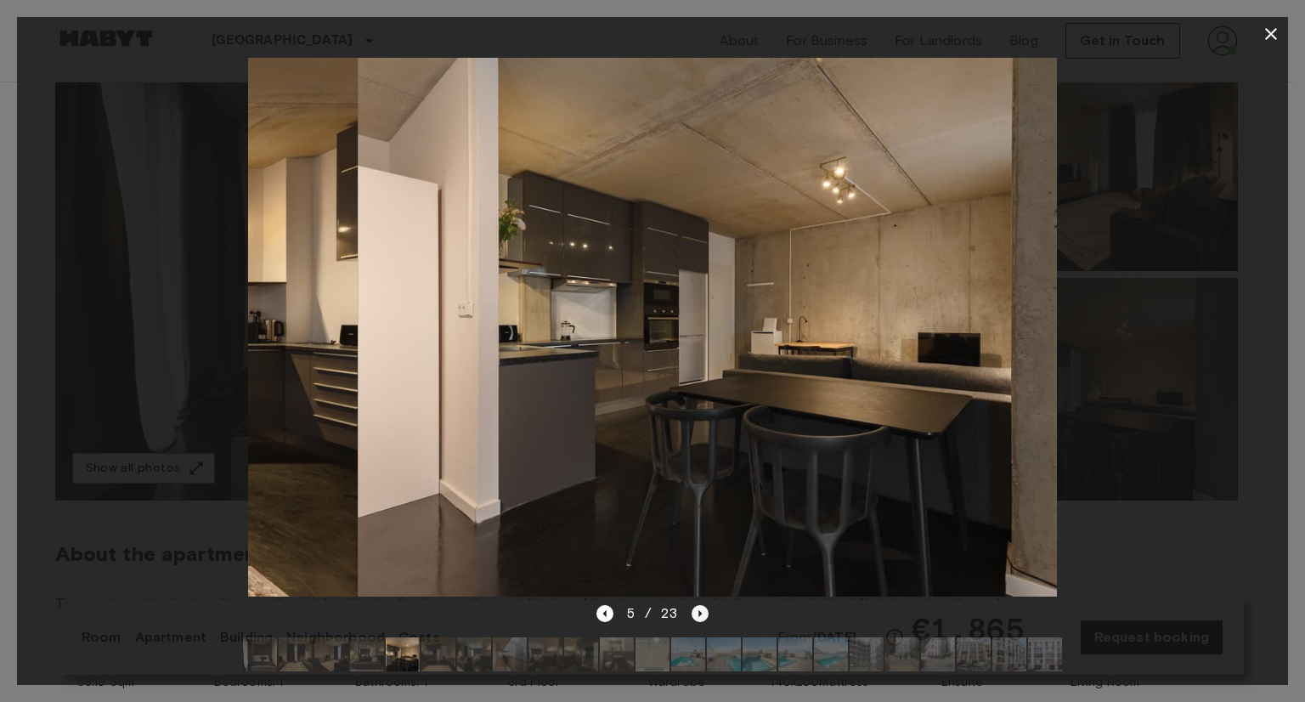
click at [693, 605] on icon "Next image" at bounding box center [699, 613] width 17 height 17
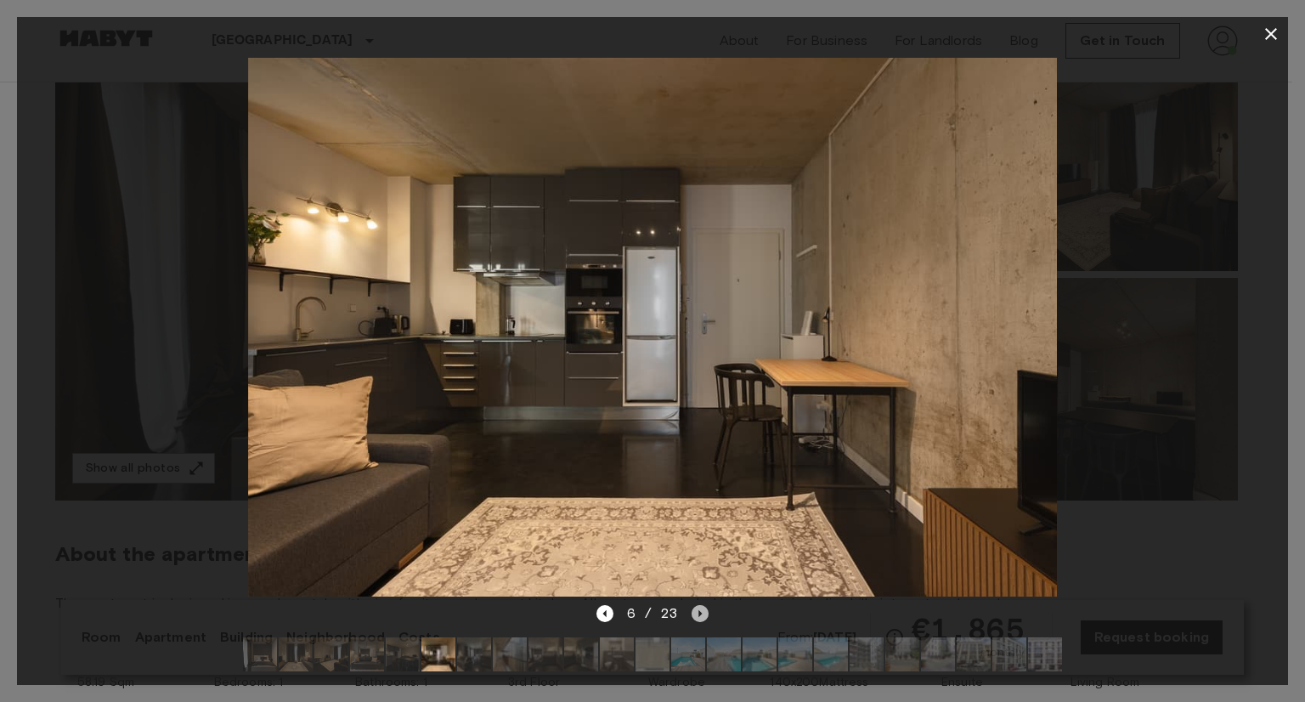
click at [693, 605] on icon "Next image" at bounding box center [699, 613] width 17 height 17
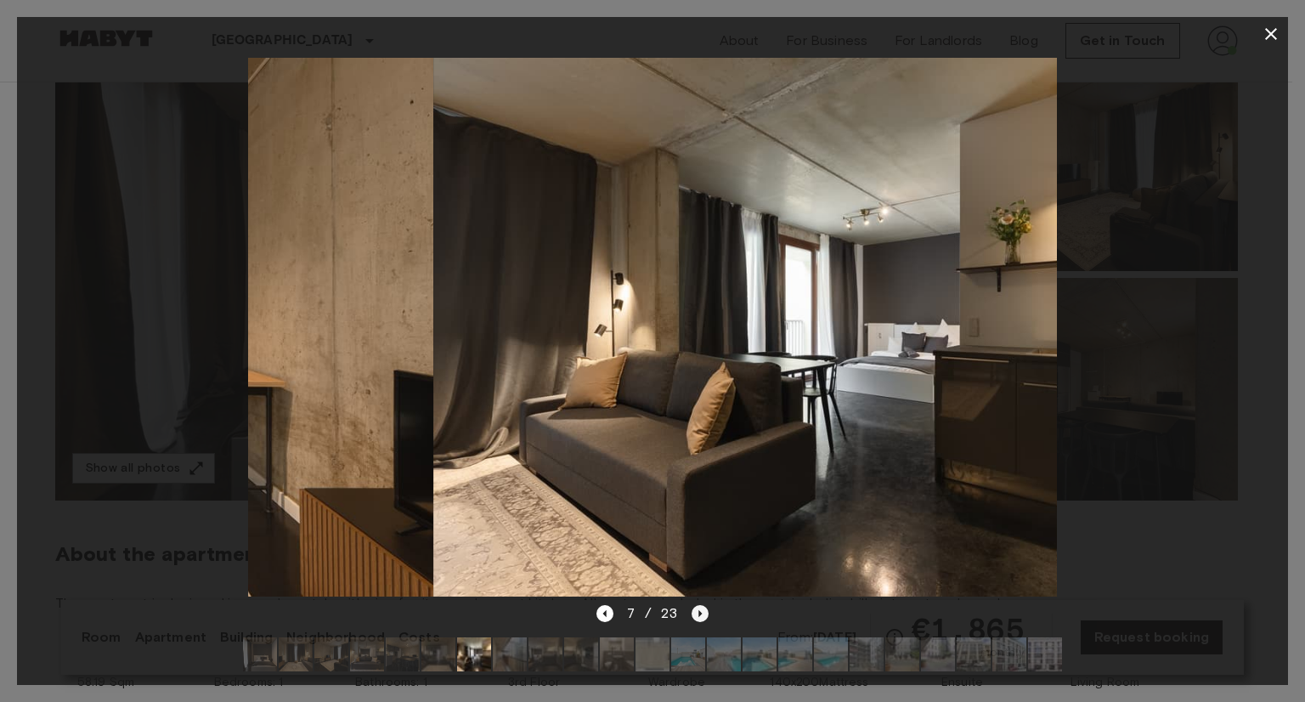
click at [693, 605] on icon "Next image" at bounding box center [699, 613] width 17 height 17
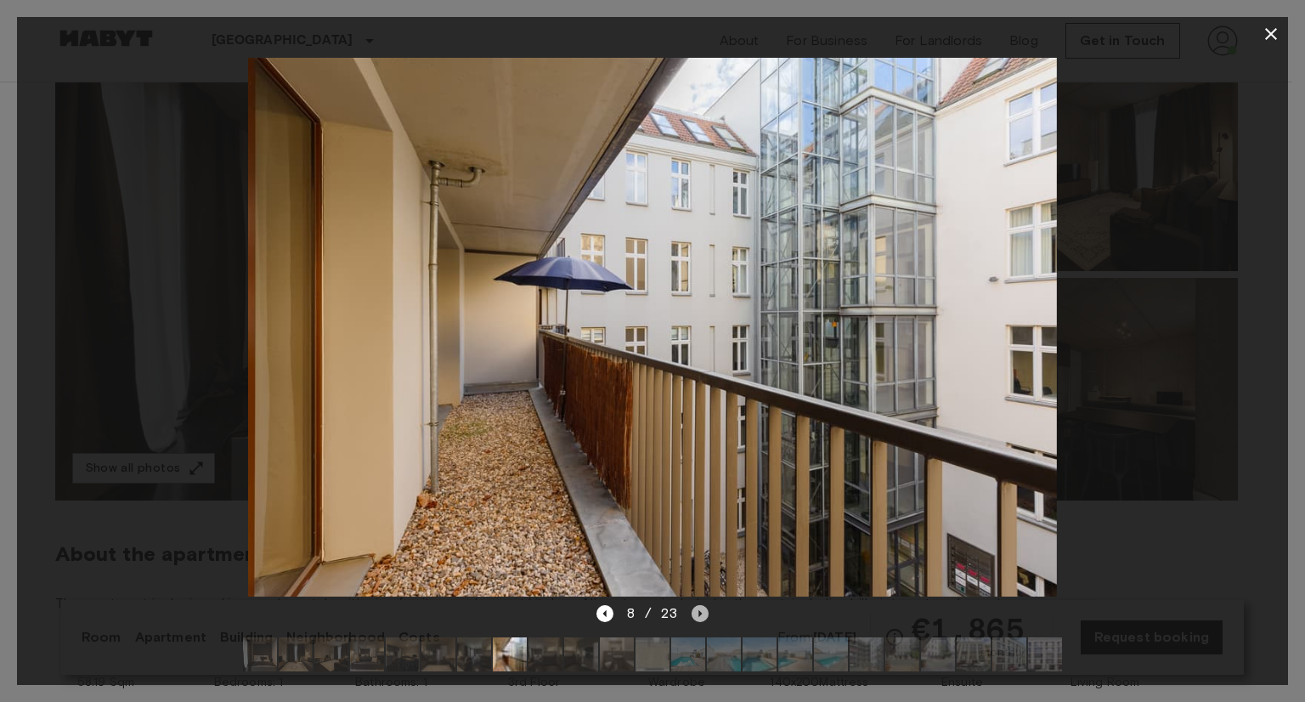
click at [693, 605] on icon "Next image" at bounding box center [699, 613] width 17 height 17
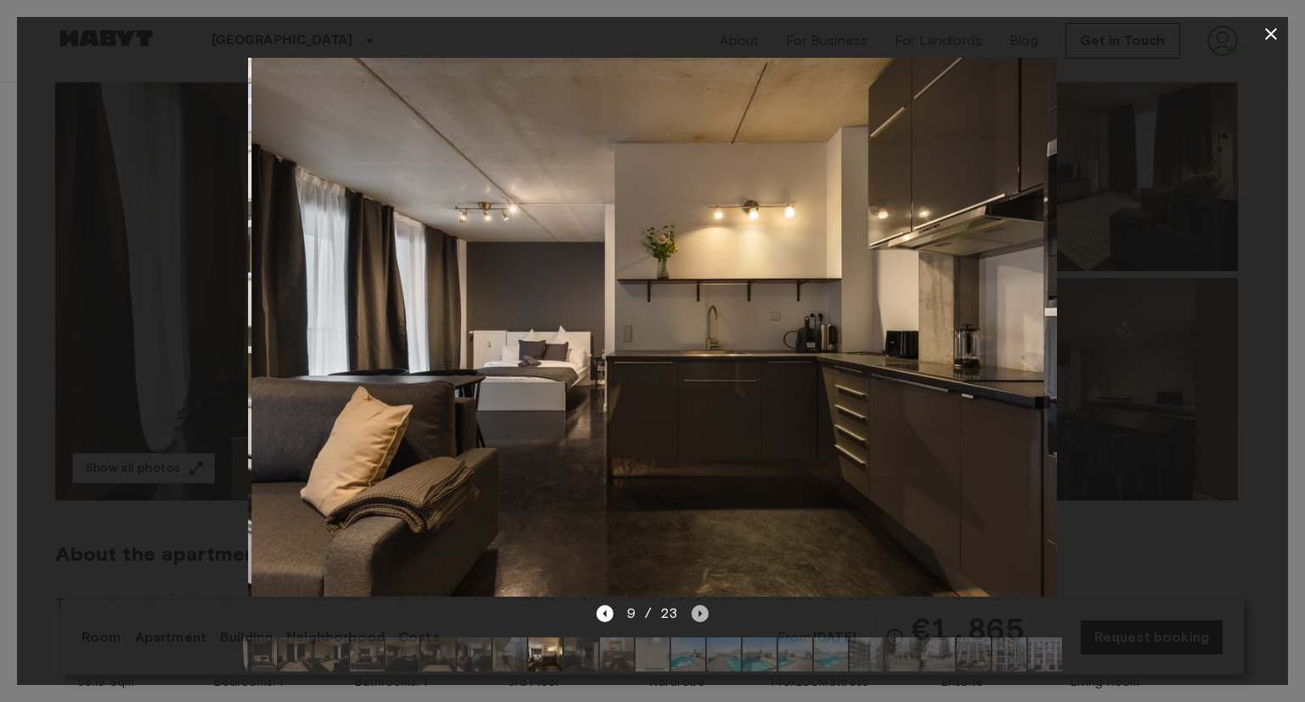
click at [693, 605] on icon "Next image" at bounding box center [699, 613] width 17 height 17
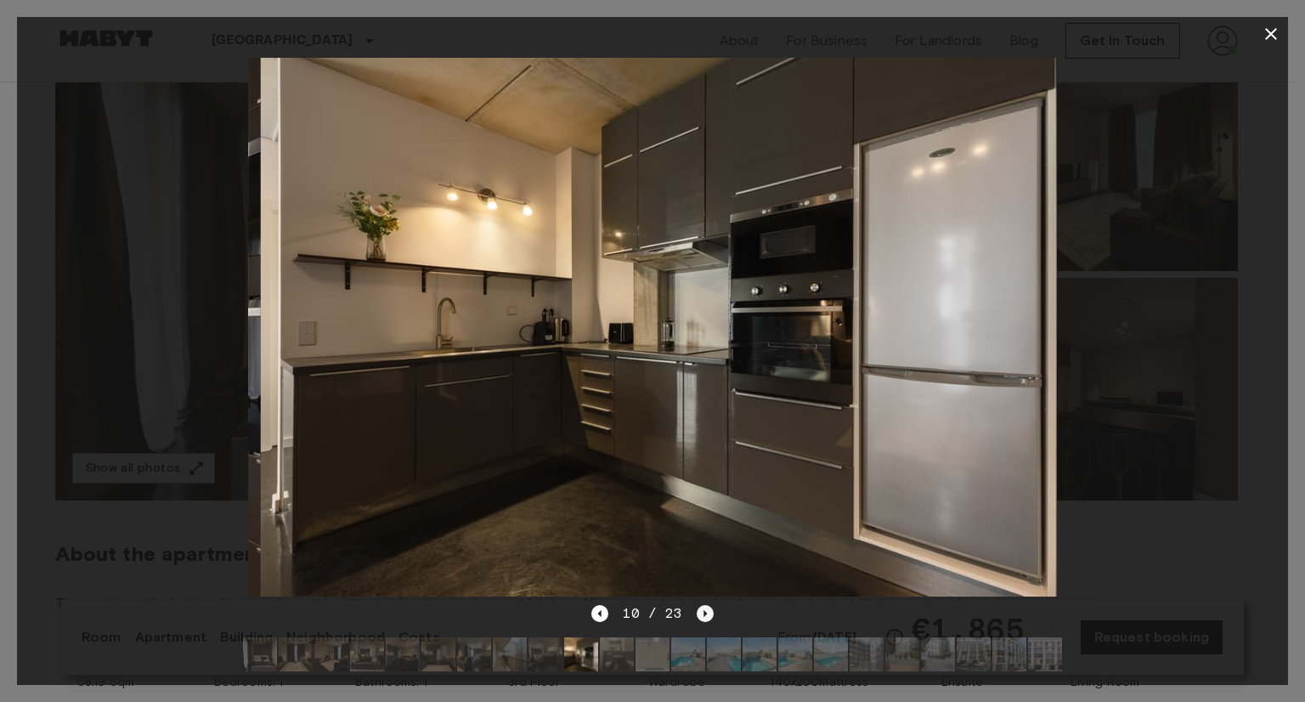
click at [693, 603] on div "10 / 23" at bounding box center [651, 613] width 121 height 20
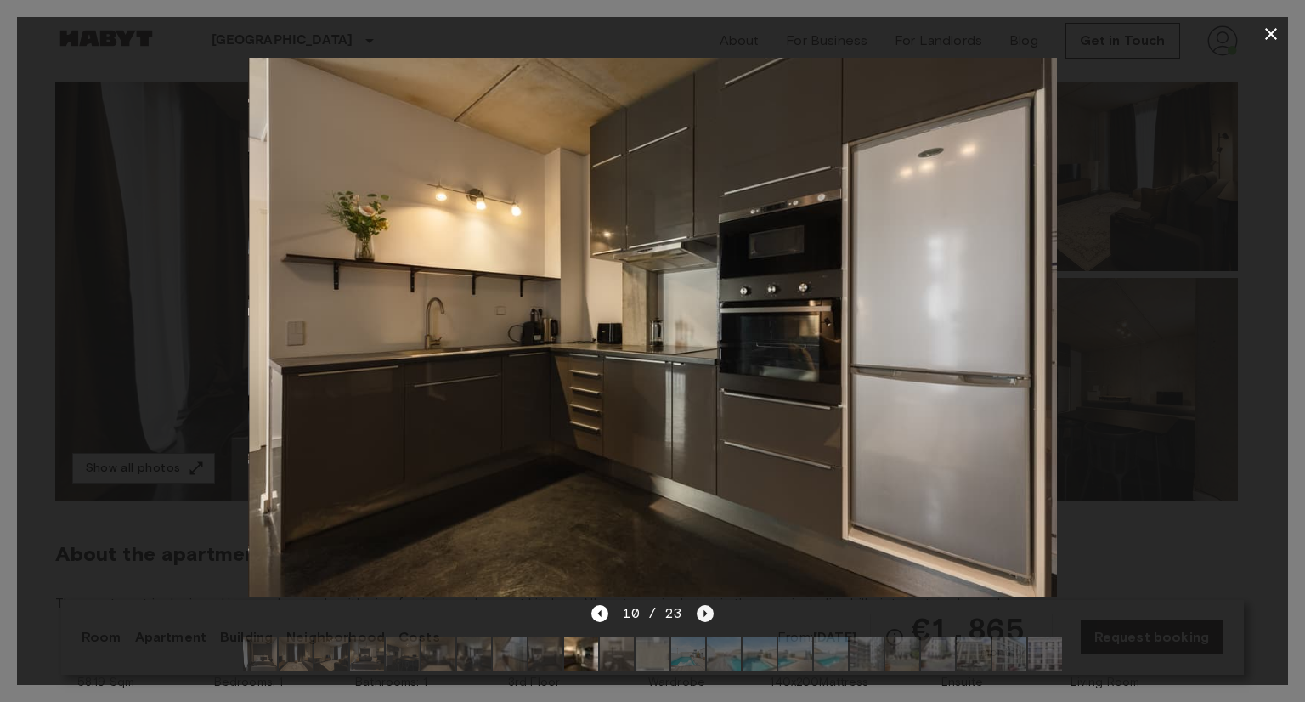
click at [693, 603] on div "10 / 23" at bounding box center [651, 613] width 121 height 20
click at [700, 605] on icon "Next image" at bounding box center [705, 613] width 17 height 17
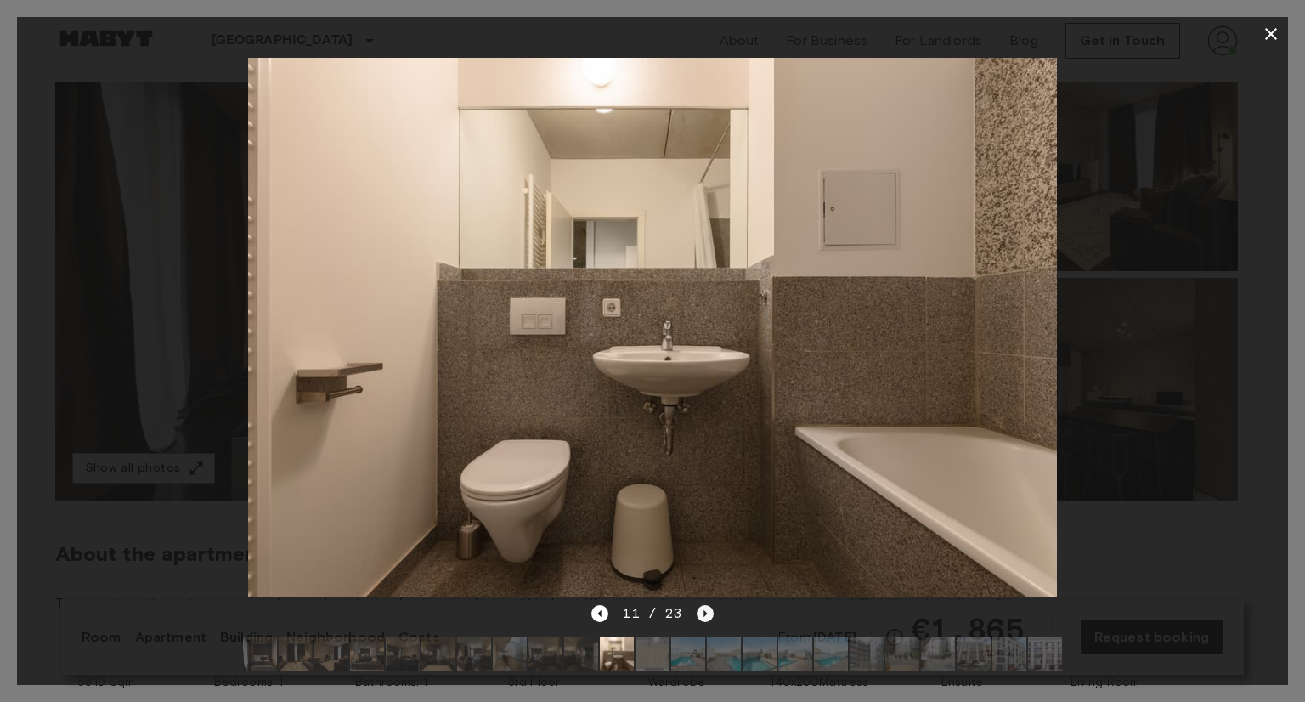
click at [700, 605] on icon "Next image" at bounding box center [705, 613] width 17 height 17
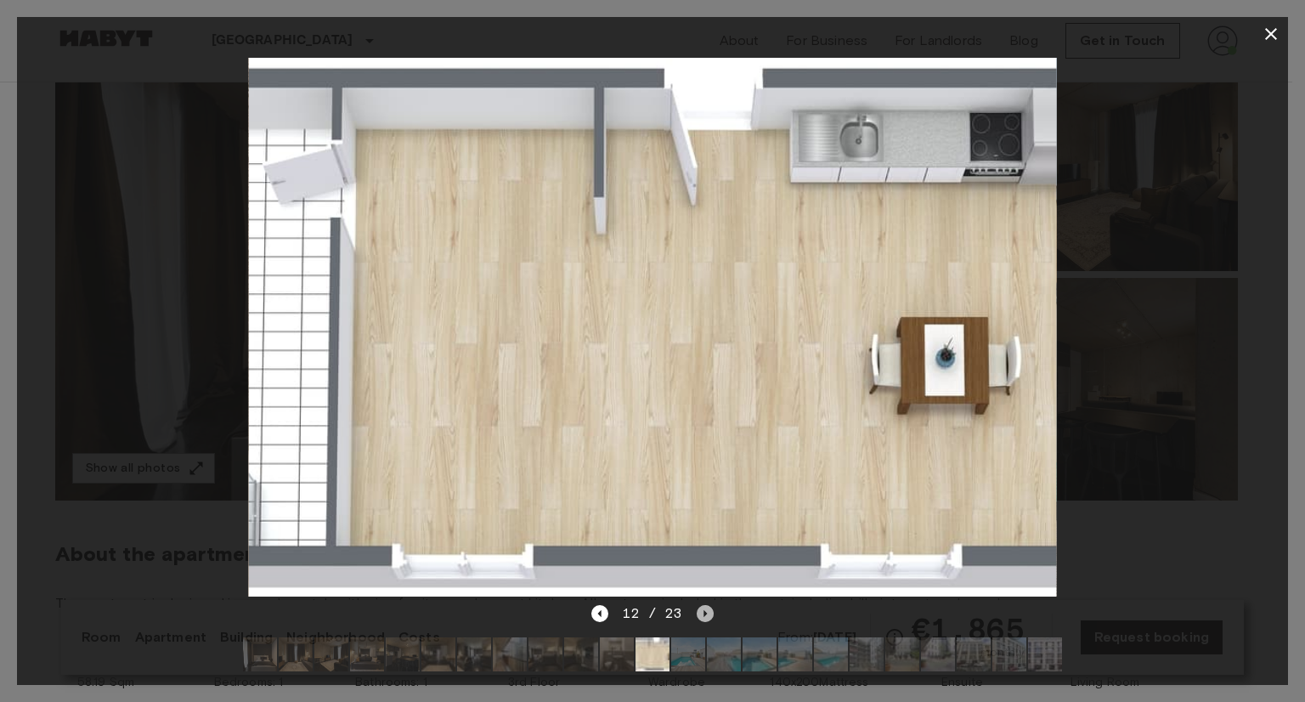
click at [700, 605] on icon "Next image" at bounding box center [705, 613] width 17 height 17
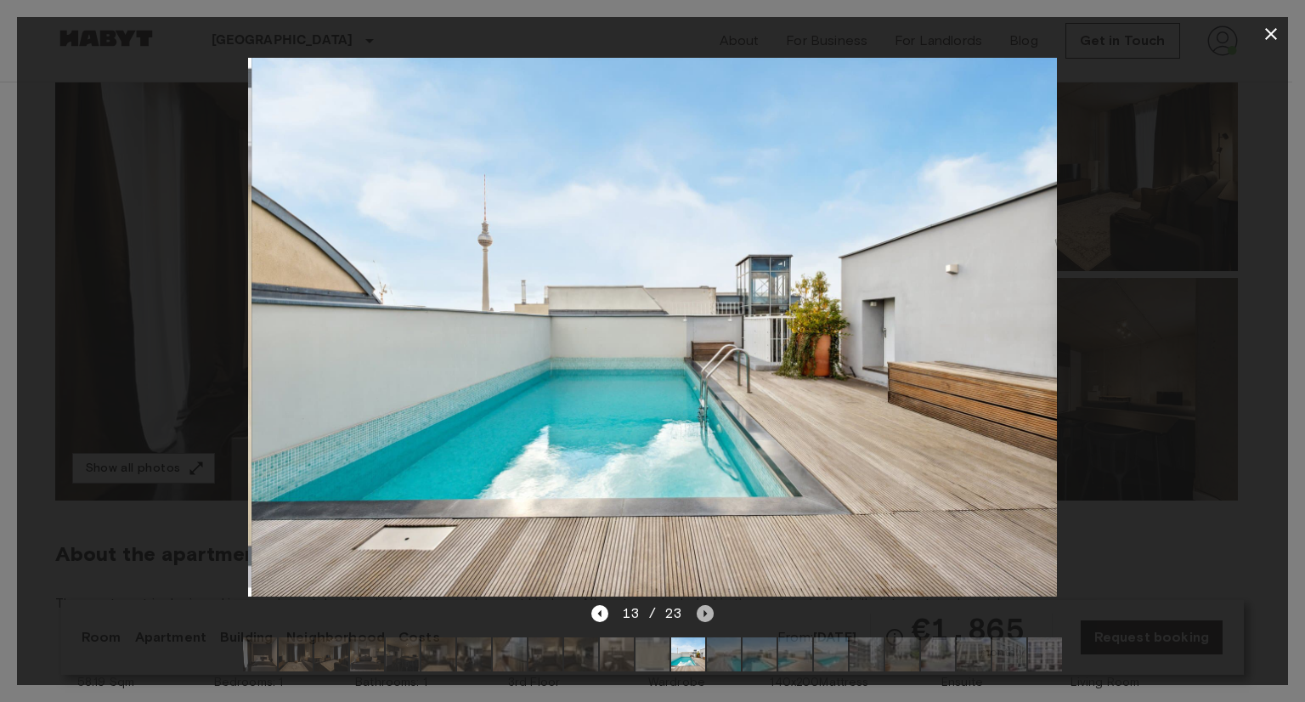
click at [700, 605] on icon "Next image" at bounding box center [705, 613] width 17 height 17
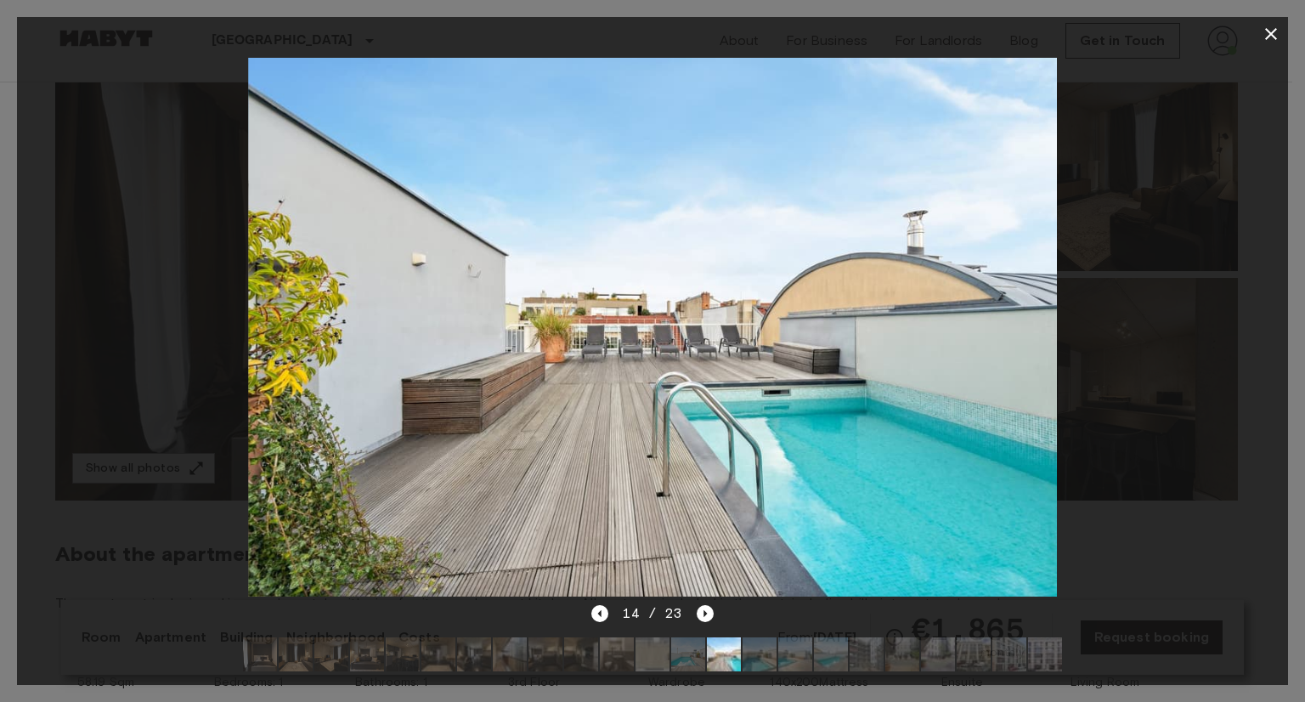
click at [1274, 37] on icon "button" at bounding box center [1271, 34] width 12 height 12
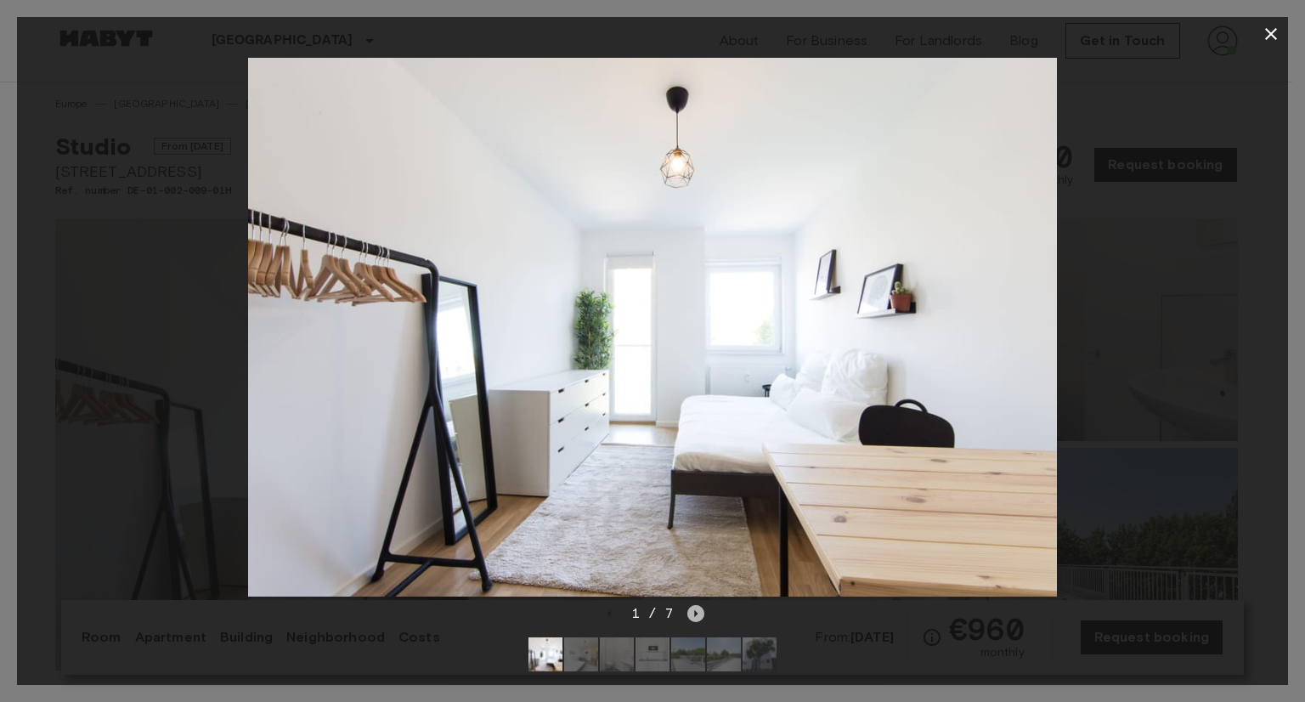
click at [688, 605] on icon "Next image" at bounding box center [695, 613] width 17 height 17
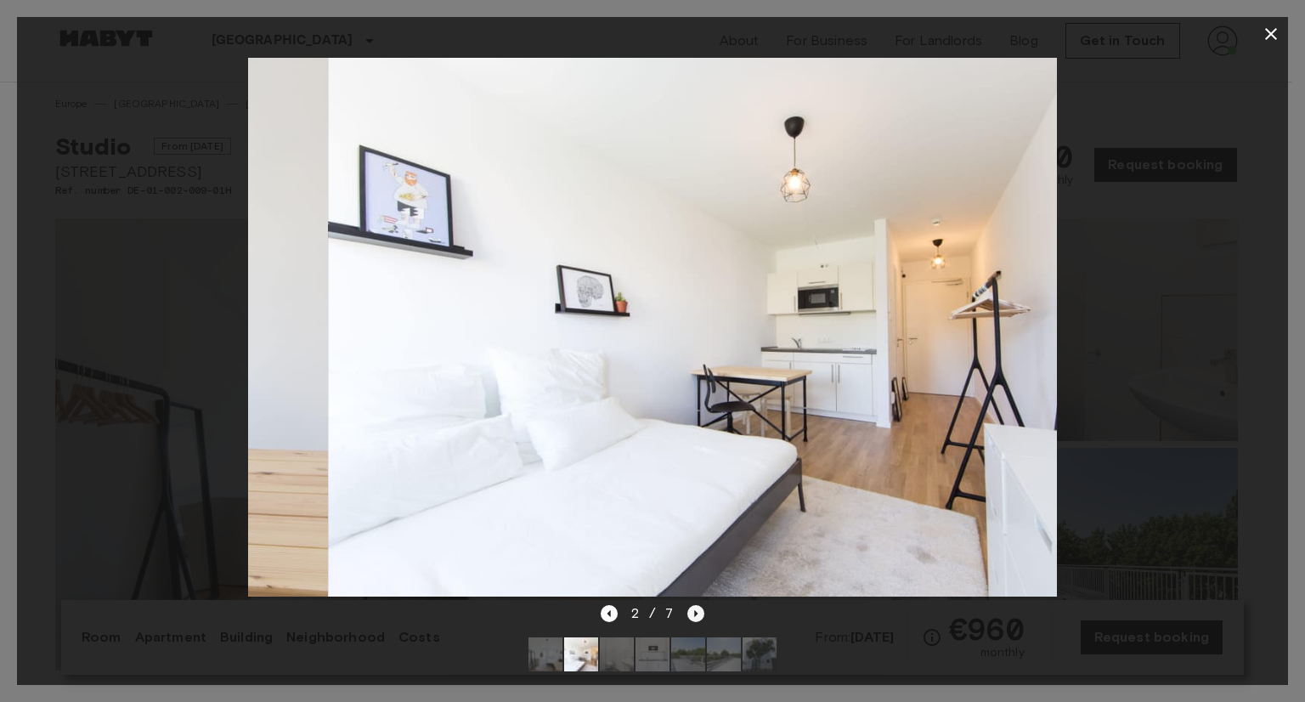
click at [688, 605] on icon "Next image" at bounding box center [695, 613] width 17 height 17
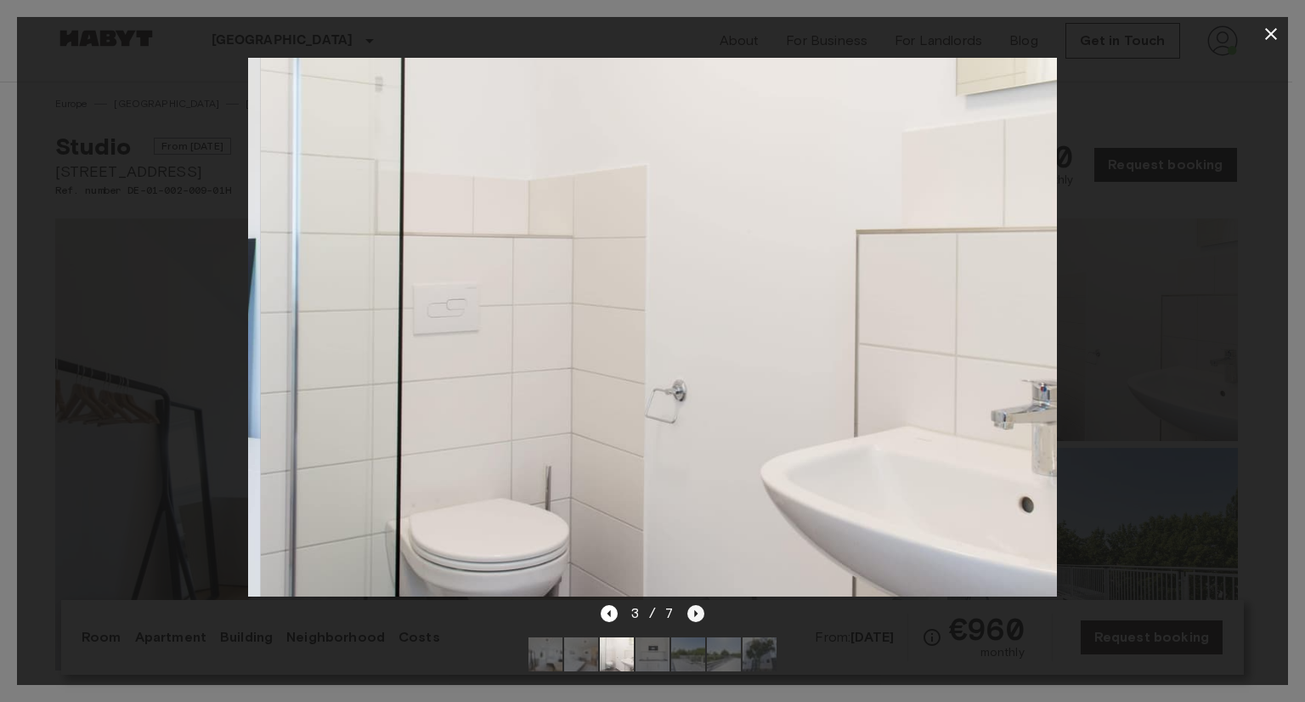
click at [688, 605] on icon "Next image" at bounding box center [695, 613] width 17 height 17
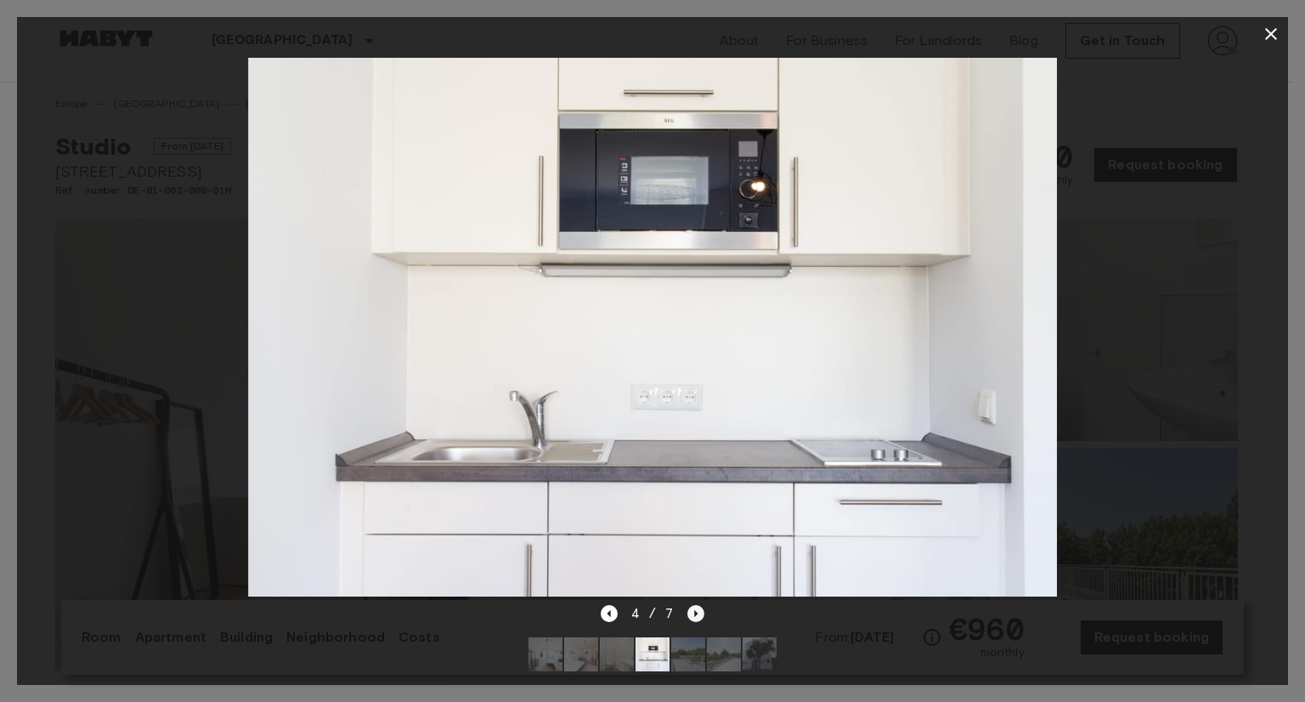
click at [688, 605] on icon "Next image" at bounding box center [695, 613] width 17 height 17
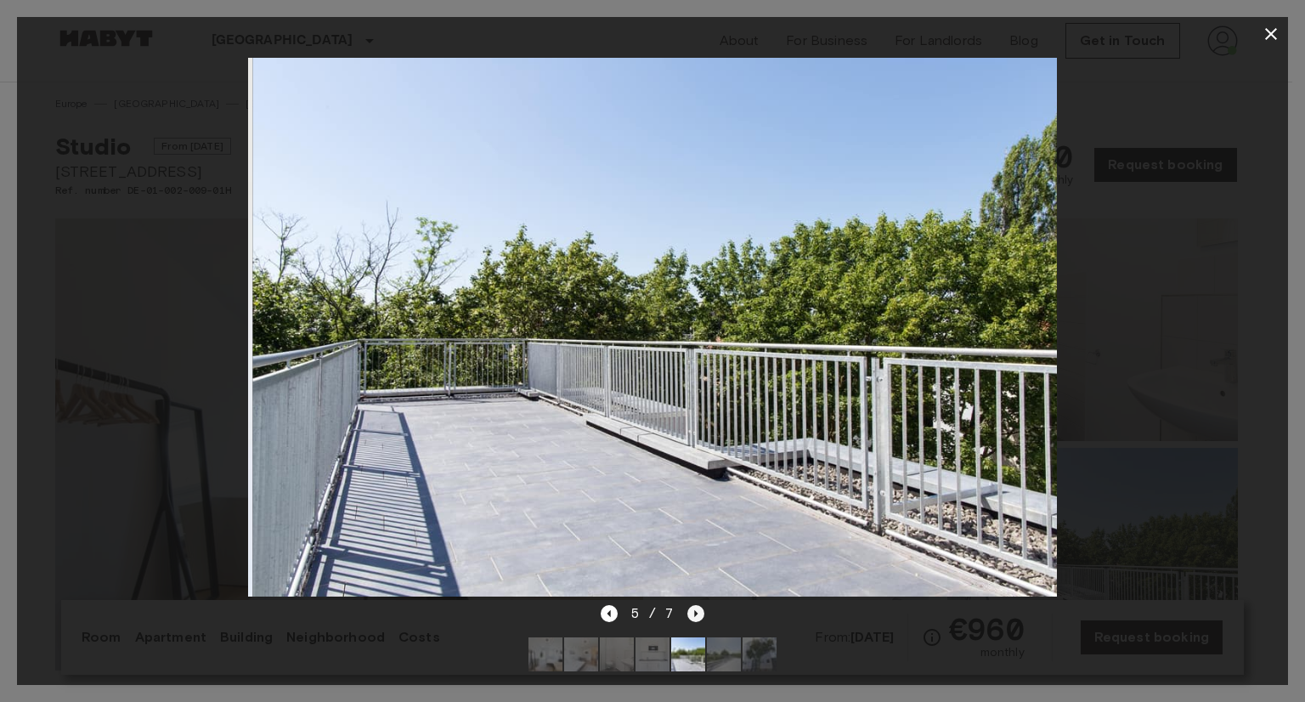
click at [688, 605] on icon "Next image" at bounding box center [695, 613] width 17 height 17
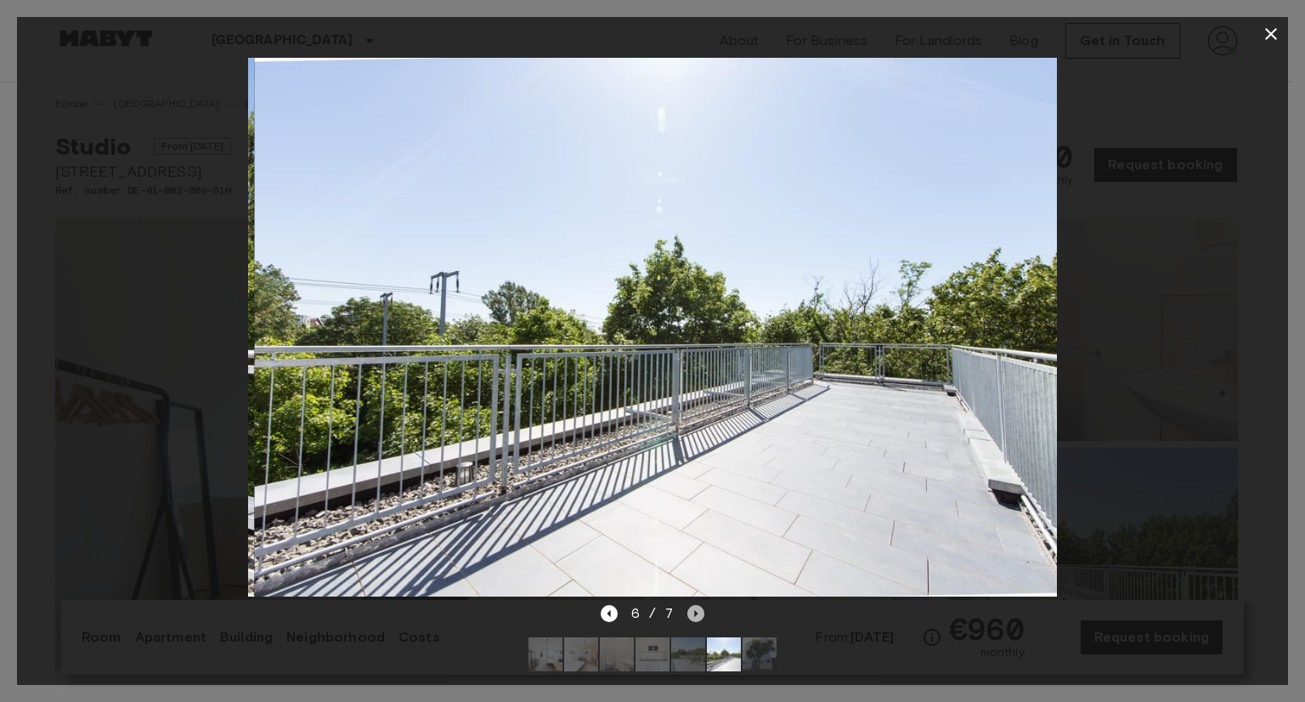
click at [688, 605] on icon "Next image" at bounding box center [695, 613] width 17 height 17
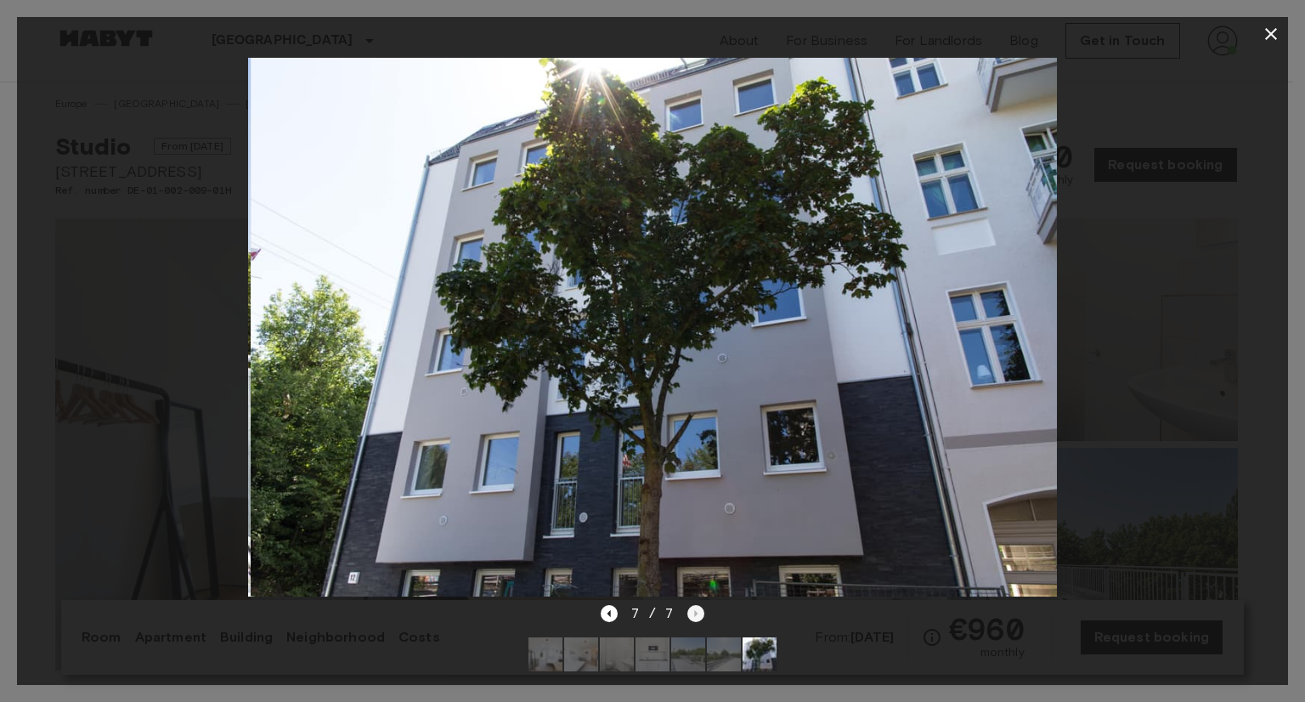
click at [688, 603] on div "7 / 7" at bounding box center [653, 613] width 104 height 20
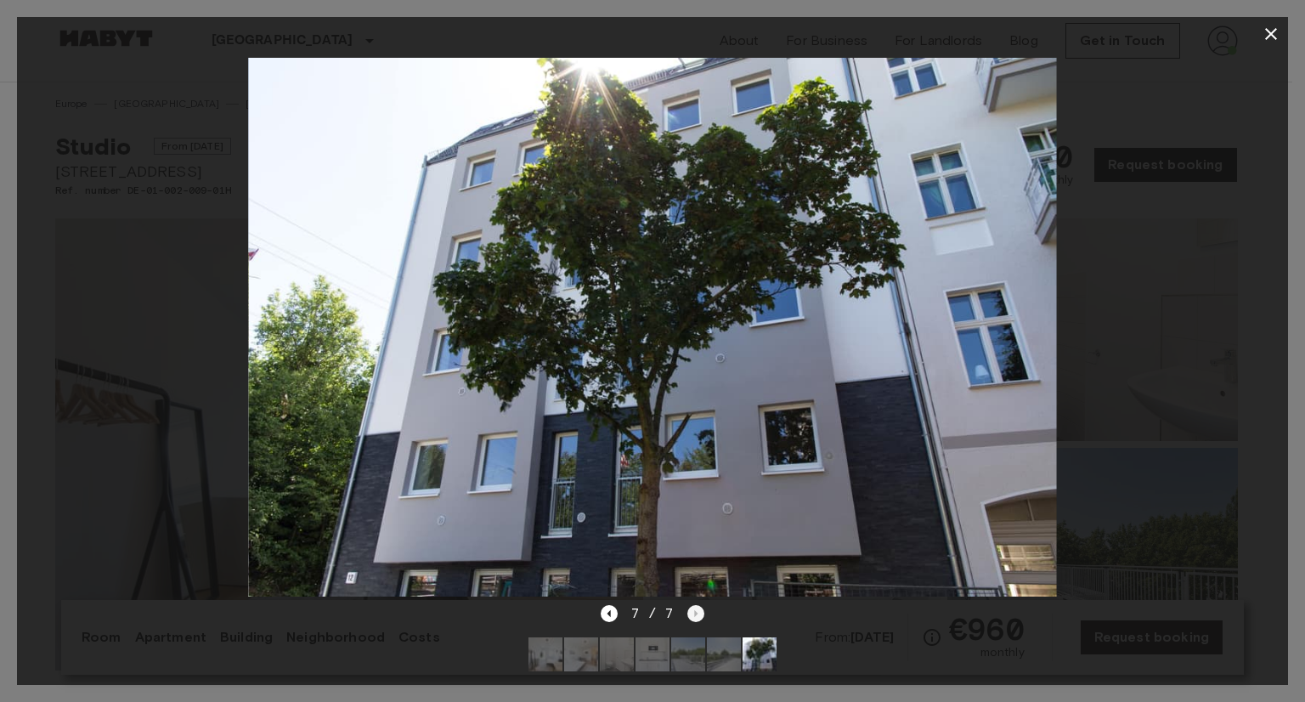
click at [688, 603] on div "7 / 7" at bounding box center [653, 613] width 104 height 20
click at [1262, 37] on icon "button" at bounding box center [1271, 34] width 20 height 20
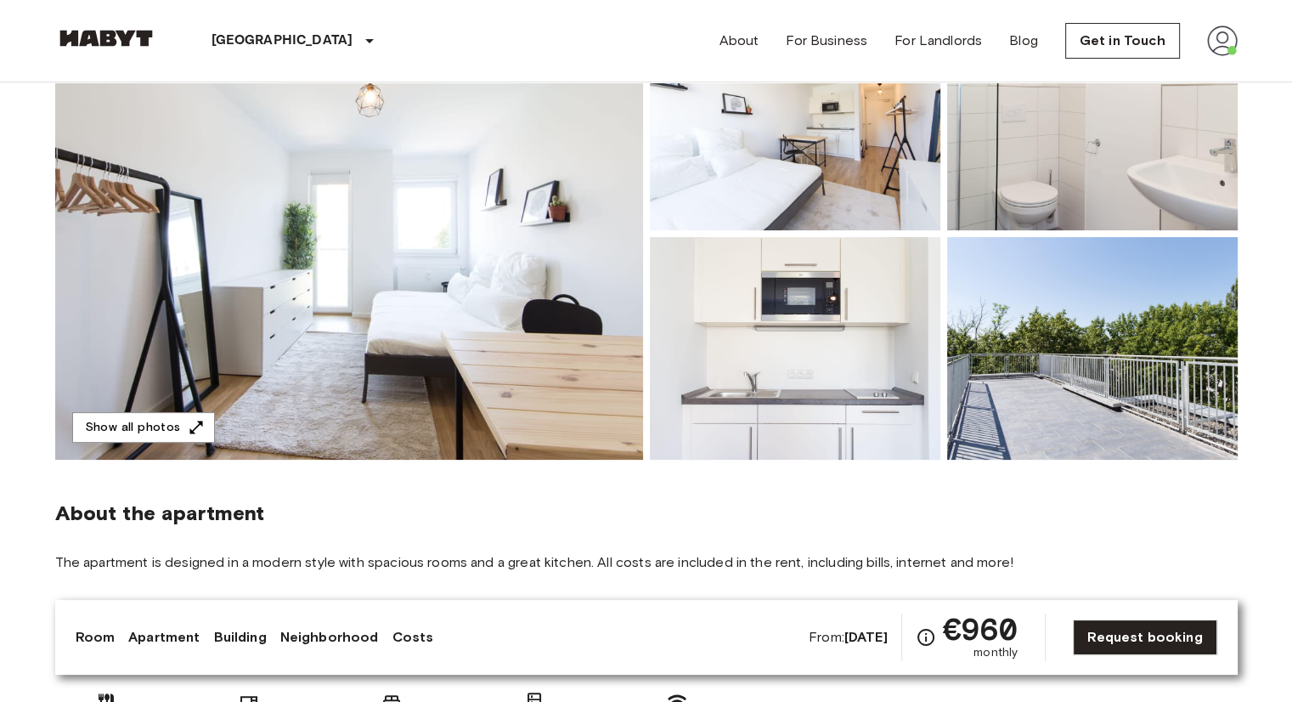
scroll to position [510, 0]
